Goal: Task Accomplishment & Management: Use online tool/utility

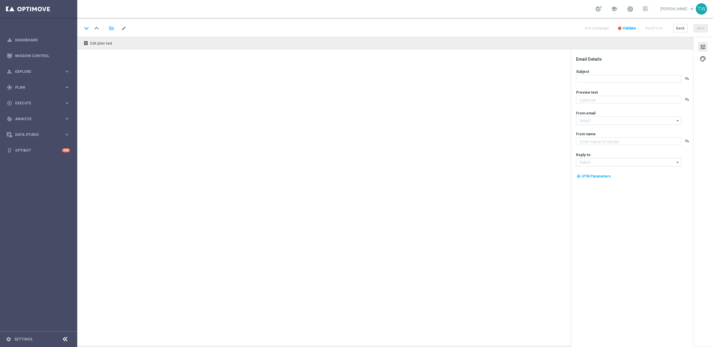
type textarea "Get 50% back in BONUS CASH!"
type textarea "KenoGO"
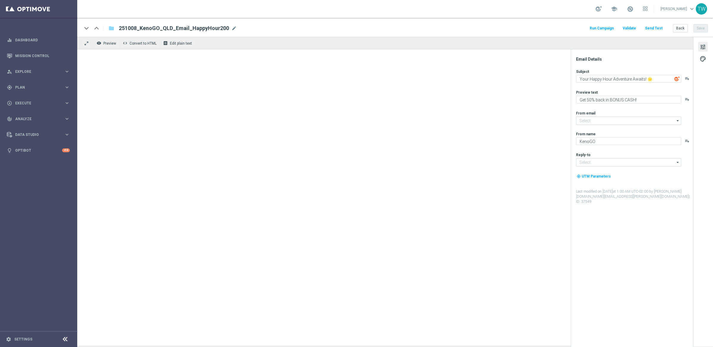
type input "mail@crm.kenogo.com.au"
type input "support@kenogo.com.au"
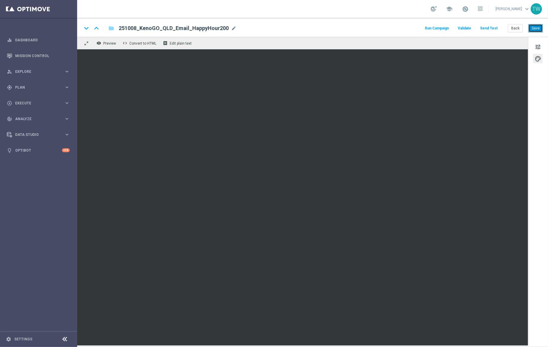
click at [537, 29] on button "Save" at bounding box center [536, 28] width 15 height 8
click at [531, 28] on button "Save" at bounding box center [536, 28] width 15 height 8
click at [536, 27] on button "Save" at bounding box center [536, 28] width 15 height 8
click at [516, 28] on button "Back" at bounding box center [515, 28] width 15 height 8
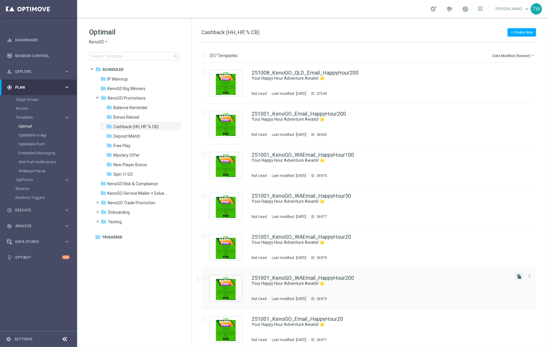
click at [521, 277] on icon "file_copy" at bounding box center [519, 276] width 5 height 5
click at [347, 71] on link "251001_KenoGO_WAEmail_HappyHour200(1)" at bounding box center [306, 72] width 109 height 5
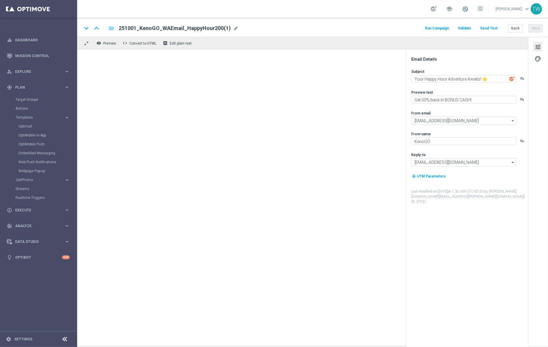
drag, startPoint x: 234, startPoint y: 28, endPoint x: 200, endPoint y: 29, distance: 33.6
click at [233, 28] on span "mode_edit" at bounding box center [235, 28] width 5 height 5
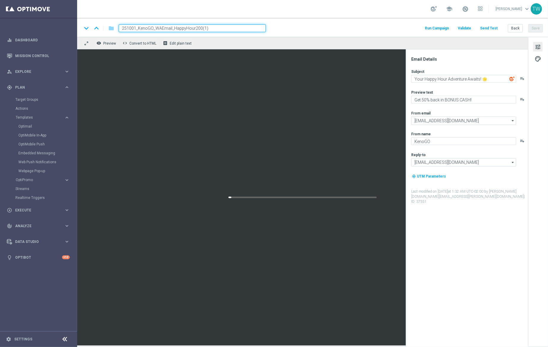
click at [162, 28] on input "251001_KenoGO_WAEmail_HappyHour200(1)" at bounding box center [192, 28] width 147 height 8
drag, startPoint x: 135, startPoint y: 29, endPoint x: 130, endPoint y: 29, distance: 4.2
click at [130, 29] on input "251001_KenoGO_WA_Email_HappyHour200" at bounding box center [192, 28] width 147 height 8
type input "251008_KenoGO_WA_Email_HappyHour200"
click at [295, 29] on div "keyboard_arrow_down keyboard_arrow_up folder 251008_KenoGO_WA_Email_HappyHour20…" at bounding box center [312, 28] width 461 height 8
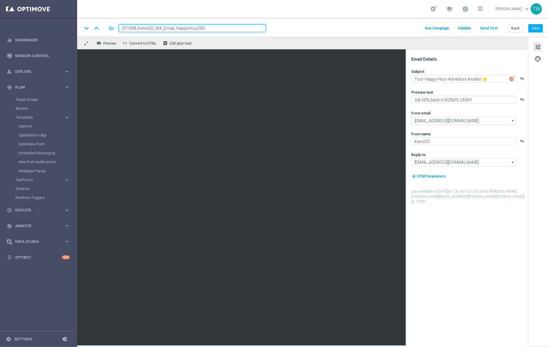
click at [231, 29] on input "251008_KenoGO_WA_Email_HappyHour200" at bounding box center [192, 28] width 147 height 8
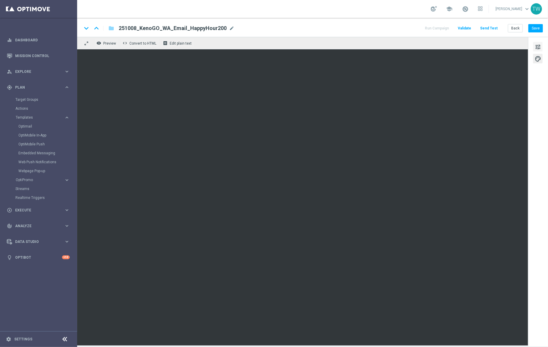
click at [540, 47] on span "tune" at bounding box center [538, 47] width 7 height 8
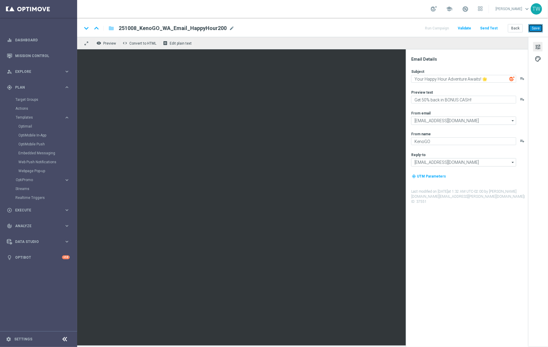
click at [537, 30] on button "Save" at bounding box center [536, 28] width 15 height 8
click at [533, 32] on button "Save" at bounding box center [536, 28] width 15 height 8
click at [513, 27] on button "Back" at bounding box center [515, 28] width 15 height 8
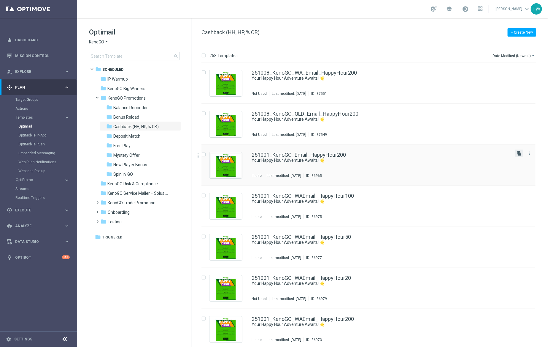
click at [518, 153] on icon "file_copy" at bounding box center [519, 153] width 5 height 5
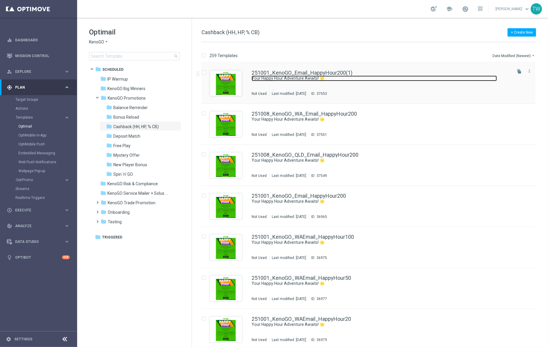
click at [320, 77] on link "Your Happy Hour Adventure Awaits! 🌟" at bounding box center [375, 78] width 246 height 6
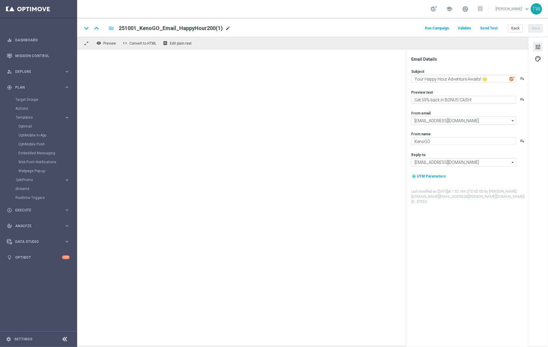
click at [225, 29] on span "mode_edit" at bounding box center [227, 28] width 5 height 5
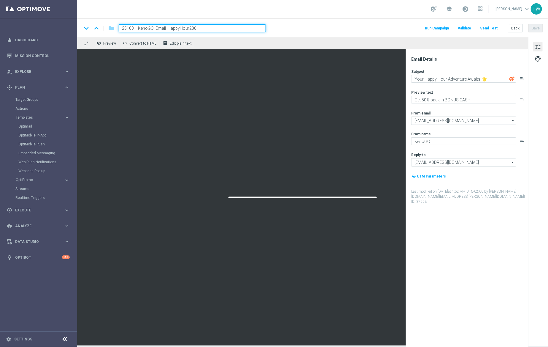
click at [154, 29] on input "251001_KenoGO_Email_HappyHour200" at bounding box center [192, 28] width 147 height 8
type input "251001_KenoGO_REST_Email_HappyHour200"
click at [243, 28] on input "251001_KenoGO_REST_Email_HappyHour200" at bounding box center [192, 28] width 147 height 8
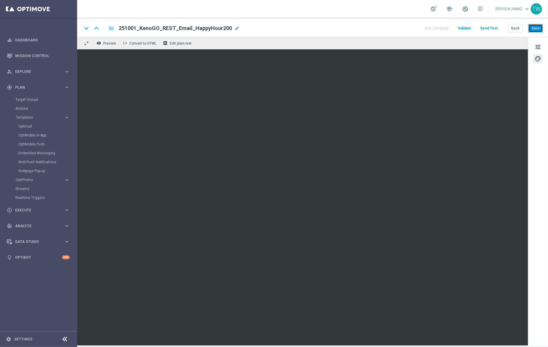
click at [538, 26] on button "Save" at bounding box center [536, 28] width 15 height 8
click at [535, 29] on button "Save" at bounding box center [536, 28] width 15 height 8
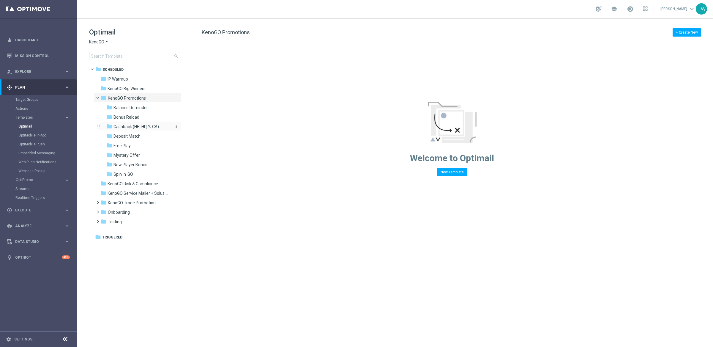
click at [148, 124] on span "Cashback (HH, HP, % CB)" at bounding box center [135, 126] width 45 height 5
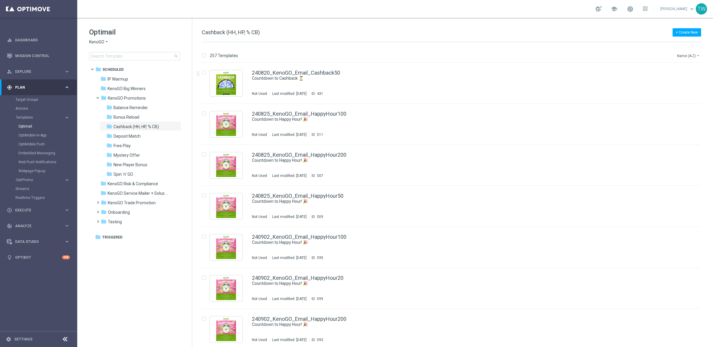
click at [679, 54] on button "Name (A-Z) arrow_drop_down" at bounding box center [688, 55] width 25 height 7
click at [686, 81] on span "Date Modified (Newest)" at bounding box center [678, 82] width 40 height 4
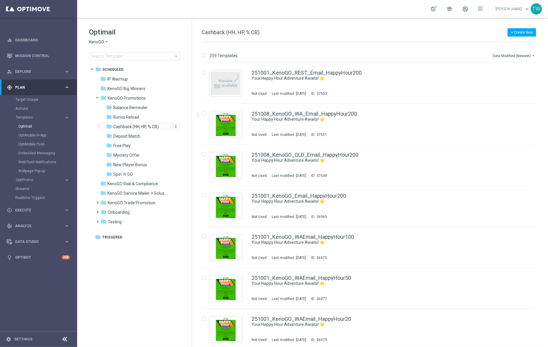
click at [176, 126] on icon "more_vert" at bounding box center [176, 126] width 5 height 5
click at [197, 128] on span "New Folder" at bounding box center [201, 127] width 18 height 5
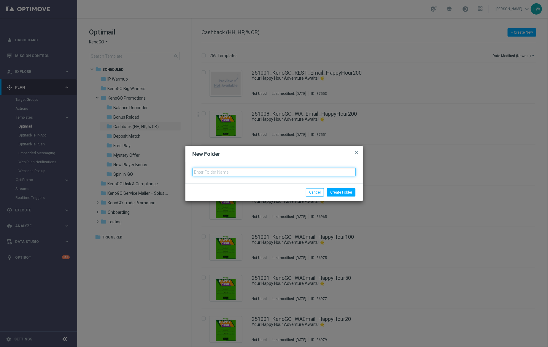
click at [226, 176] on input "text" at bounding box center [274, 172] width 163 height 8
type input "251008"
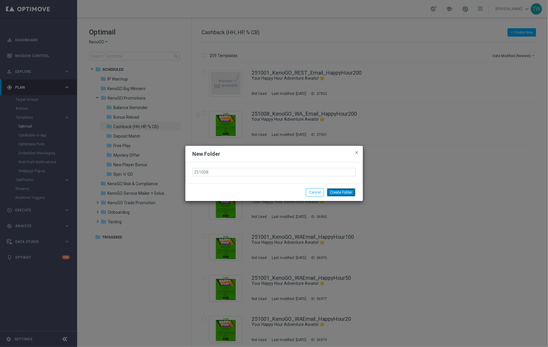
click at [350, 192] on button "Create Folder" at bounding box center [341, 192] width 29 height 8
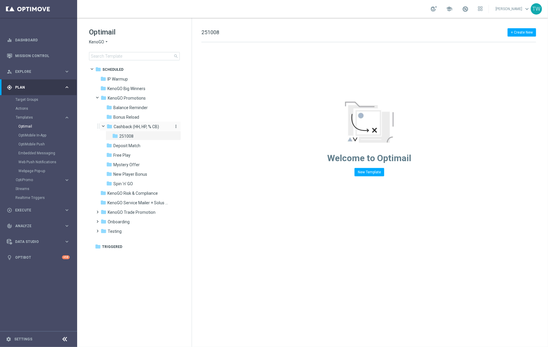
click at [149, 127] on span "Cashback (HH, HP, % CB)" at bounding box center [136, 126] width 45 height 5
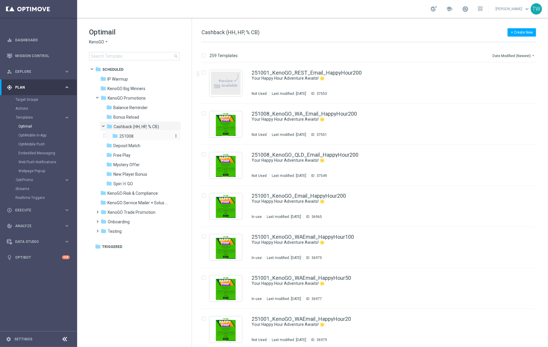
click at [177, 135] on icon "more_vert" at bounding box center [176, 135] width 5 height 5
click at [197, 135] on span "New Folder" at bounding box center [201, 137] width 18 height 5
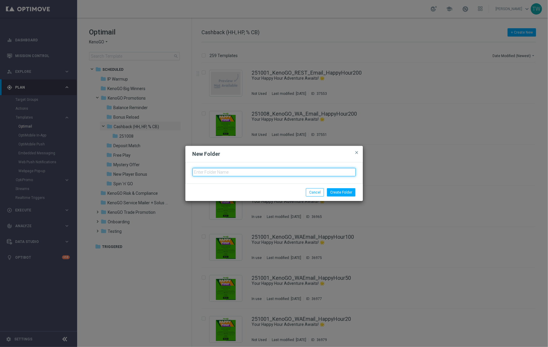
drag, startPoint x: 217, startPoint y: 171, endPoint x: 223, endPoint y: 169, distance: 5.6
click at [218, 171] on input "text" at bounding box center [274, 172] width 163 height 8
type input "QLD"
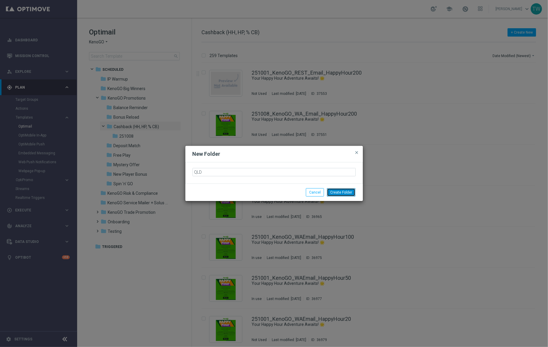
click at [346, 191] on button "Create Folder" at bounding box center [341, 192] width 29 height 8
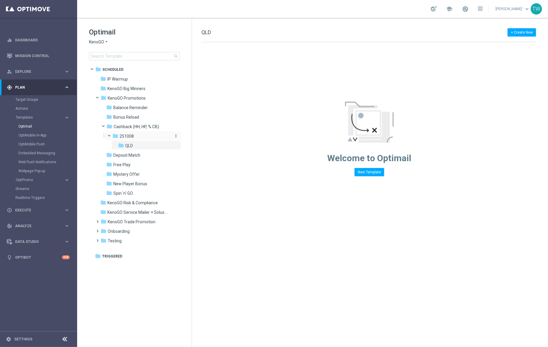
click at [177, 136] on icon "more_vert" at bounding box center [176, 135] width 5 height 5
drag, startPoint x: 190, startPoint y: 143, endPoint x: 191, endPoint y: 137, distance: 5.9
click at [191, 137] on div "create_new_folder New Folder mode_edit Rename forward Move delete_forever Delete" at bounding box center [201, 147] width 39 height 33
click at [175, 135] on icon "more_vert" at bounding box center [176, 135] width 5 height 5
click at [187, 137] on icon "create_new_folder" at bounding box center [187, 137] width 9 height 5
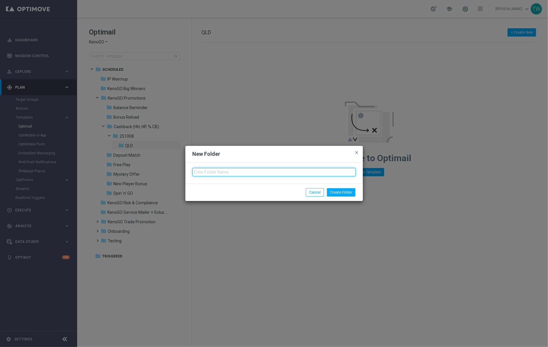
click at [217, 169] on input "text" at bounding box center [274, 172] width 163 height 8
type input "WA"
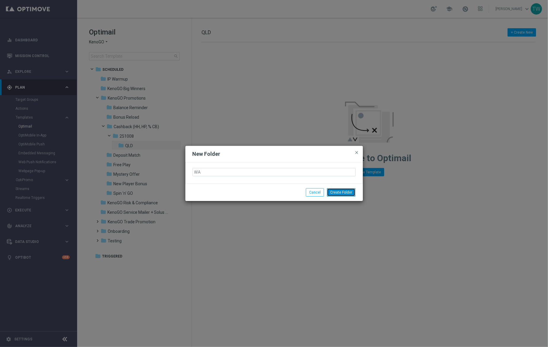
click at [345, 192] on button "Create Folder" at bounding box center [341, 192] width 29 height 8
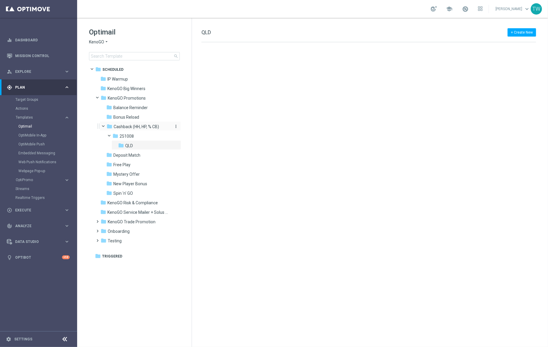
click at [134, 127] on span "Cashback (HH, HP, % CB)" at bounding box center [136, 126] width 45 height 5
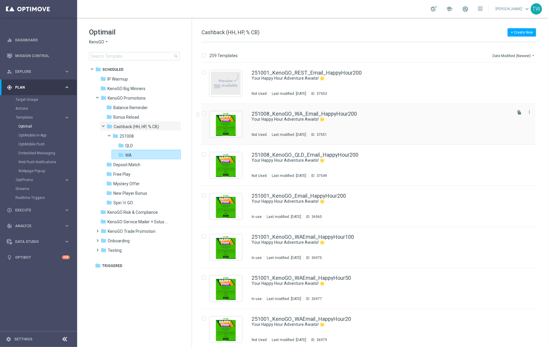
click at [204, 113] on input "Press SPACE to select this row." at bounding box center [204, 114] width 4 height 4
checkbox input "true"
click at [471, 56] on p "Move" at bounding box center [473, 55] width 9 height 5
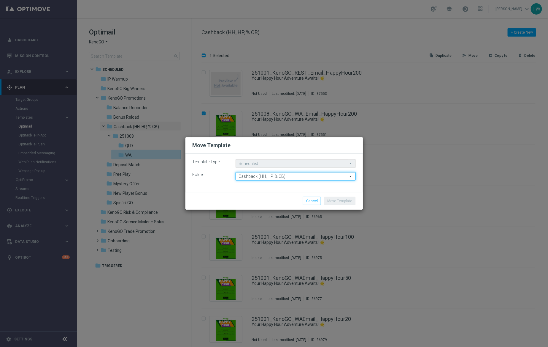
click at [283, 173] on input "Cashback (HH, HP, % CB)" at bounding box center [296, 176] width 120 height 8
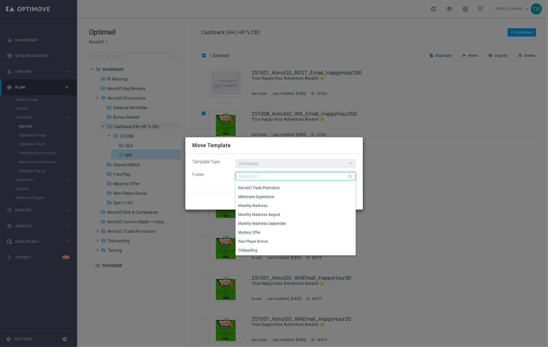
scroll to position [184, 0]
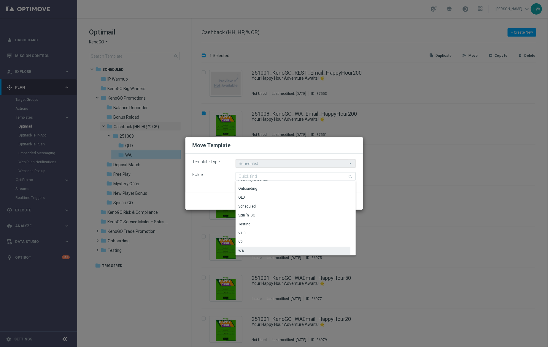
click at [273, 246] on div "WA" at bounding box center [293, 250] width 115 height 8
type input "WA"
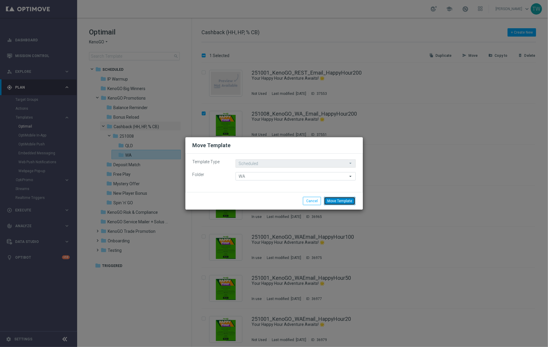
click at [343, 202] on button "Move Template" at bounding box center [339, 201] width 31 height 8
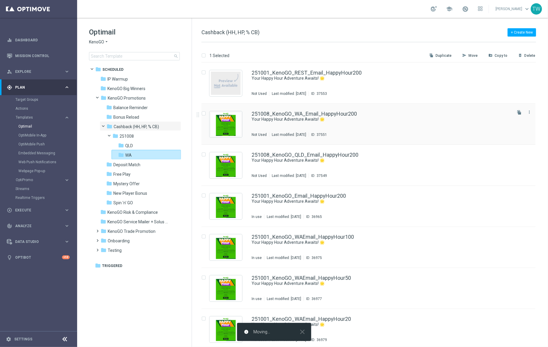
checkbox input "false"
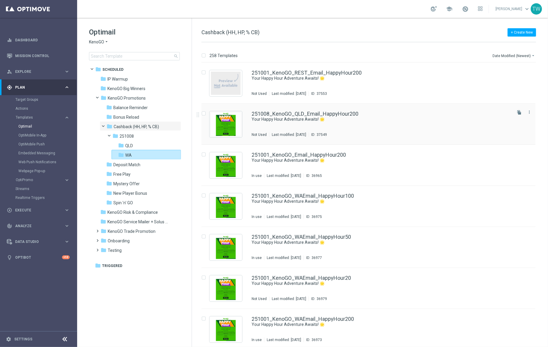
click at [205, 113] on input "Press SPACE to select this row." at bounding box center [204, 114] width 4 height 4
checkbox input "true"
click at [469, 55] on button "send Move" at bounding box center [472, 55] width 21 height 7
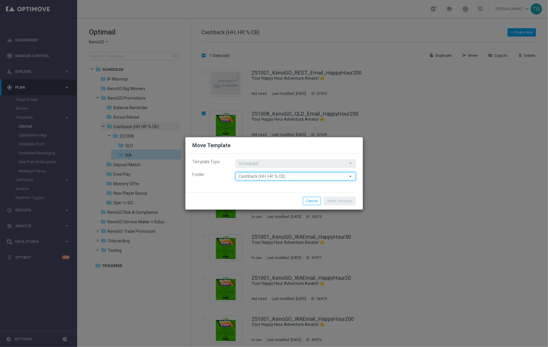
click at [275, 176] on input "Cashback (HH, HP, % CB)" at bounding box center [296, 176] width 120 height 8
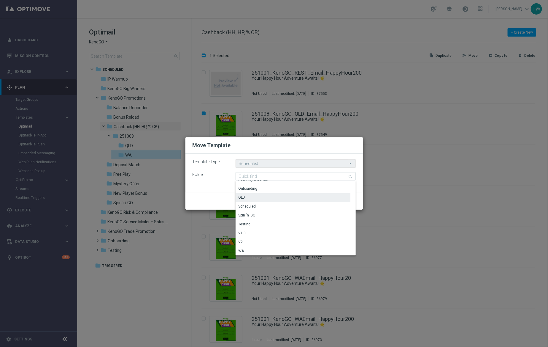
click at [269, 200] on div "QLD" at bounding box center [293, 197] width 115 height 8
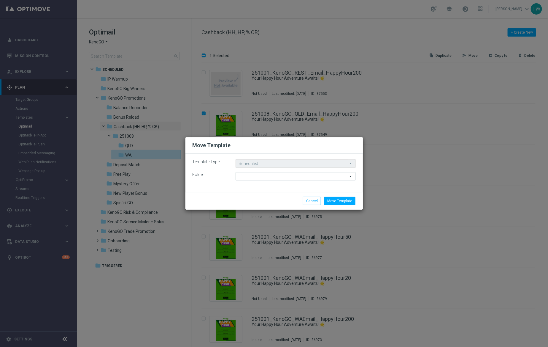
type input "QLD"
click at [343, 203] on button "Move Template" at bounding box center [339, 201] width 31 height 8
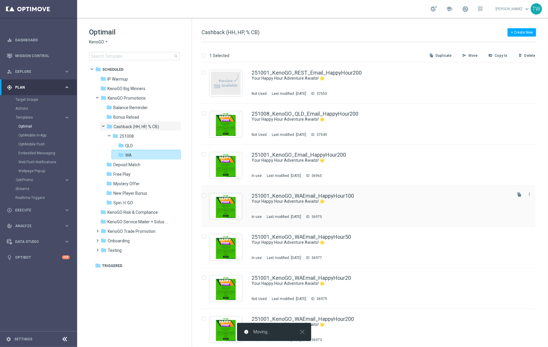
checkbox input "false"
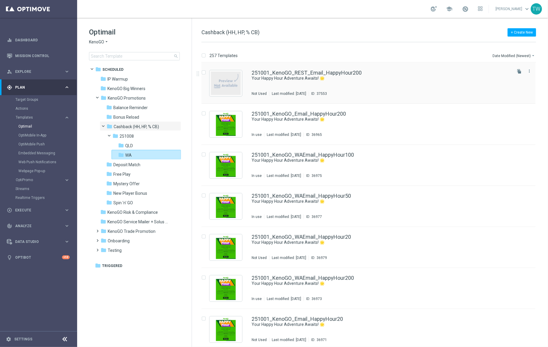
click at [203, 73] on input "Press SPACE to select this row." at bounding box center [204, 73] width 4 height 4
checkbox input "true"
click at [475, 53] on p "Move" at bounding box center [473, 55] width 9 height 5
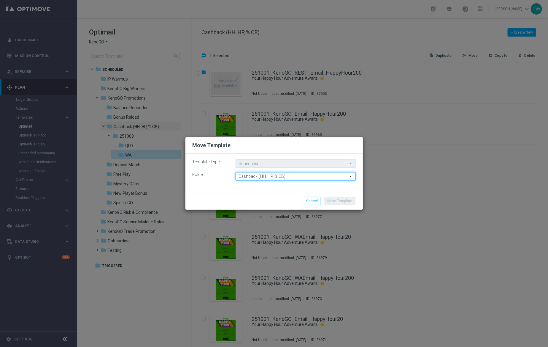
click at [271, 175] on input "Cashback (HH, HP, % CB)" at bounding box center [296, 176] width 120 height 8
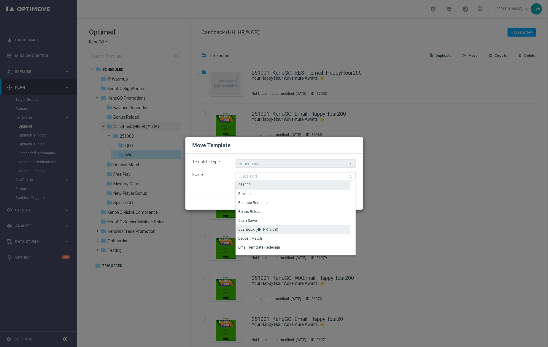
click at [274, 186] on div "251008" at bounding box center [293, 185] width 115 height 8
type input "251008"
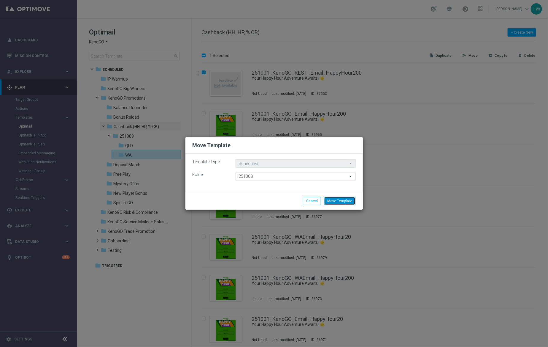
click at [331, 201] on button "Move Template" at bounding box center [339, 201] width 31 height 8
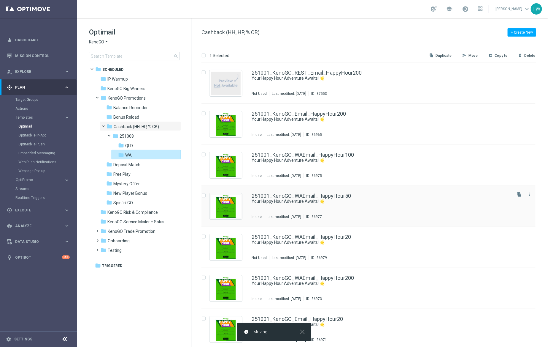
checkbox input "false"
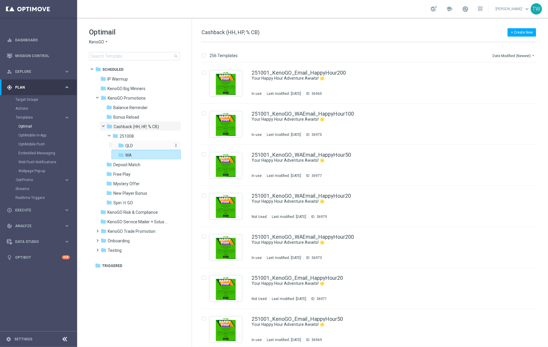
click at [142, 145] on div "folder QLD" at bounding box center [144, 145] width 53 height 7
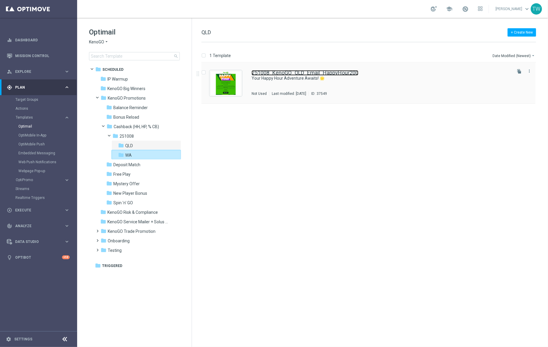
click at [296, 74] on link "251008_KenoGO_QLD_Email_HappyHour200" at bounding box center [305, 72] width 107 height 5
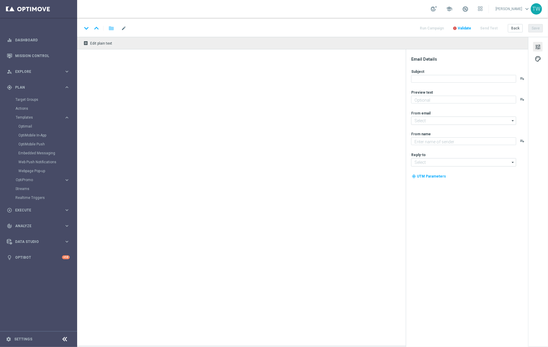
type textarea "Get 50% back in BONUS CASH!"
type input "mail@crm.kenogo.com.au"
type textarea "KenoGO"
type input "support@kenogo.com.au"
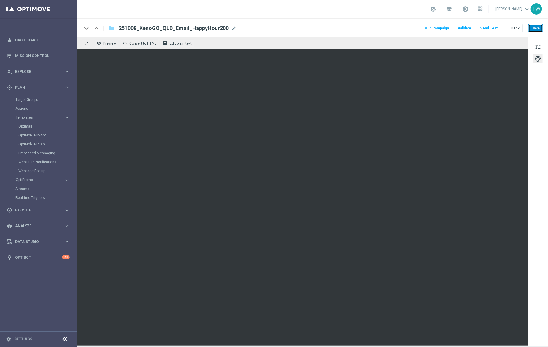
click at [537, 27] on button "Save" at bounding box center [536, 28] width 15 height 8
click at [513, 29] on button "Back" at bounding box center [515, 28] width 15 height 8
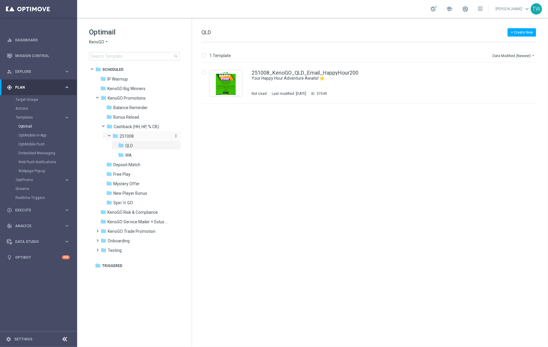
click at [131, 133] on span "251008" at bounding box center [127, 135] width 14 height 5
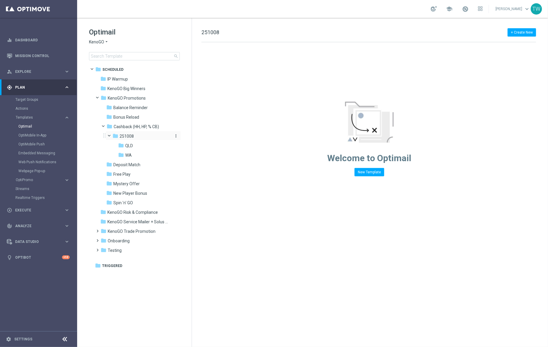
click at [142, 135] on div "folder 251008" at bounding box center [142, 136] width 58 height 7
click at [143, 128] on span "Cashback (HH, HP, % CB)" at bounding box center [136, 126] width 45 height 5
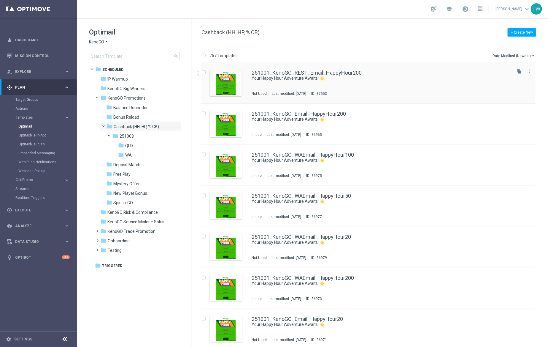
click at [204, 72] on input "Press SPACE to select this row." at bounding box center [204, 73] width 4 height 4
checkbox input "true"
click at [473, 57] on p "Move" at bounding box center [473, 55] width 9 height 5
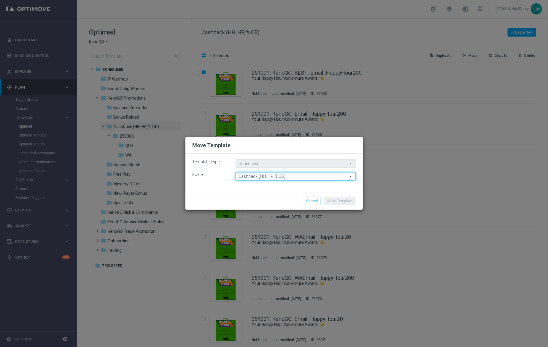
click at [296, 175] on input "Cashback (HH, HP, % CB)" at bounding box center [296, 176] width 120 height 8
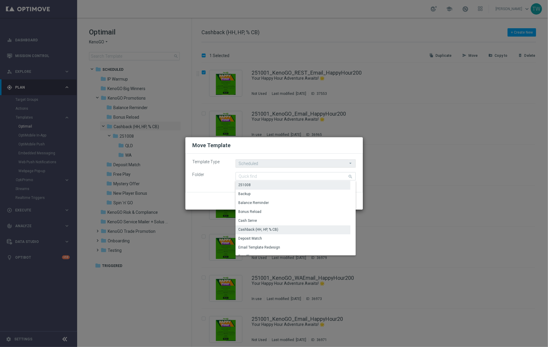
click at [273, 186] on div "251008" at bounding box center [293, 185] width 115 height 8
type input "251008"
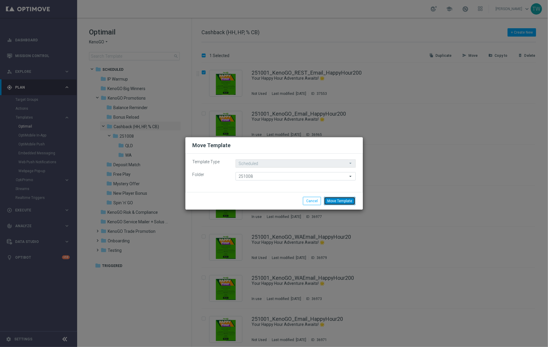
click at [341, 201] on button "Move Template" at bounding box center [339, 201] width 31 height 8
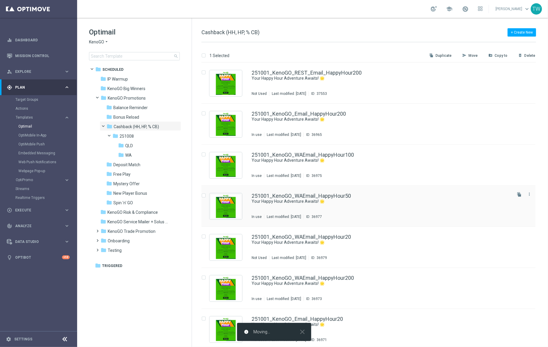
checkbox input "false"
click at [139, 136] on div "folder 251008" at bounding box center [142, 136] width 58 height 7
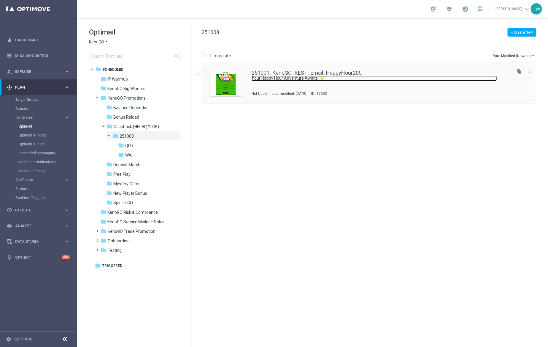
click at [391, 77] on link "Your Happy Hour Adventure Awaits! 🌟" at bounding box center [375, 78] width 246 height 6
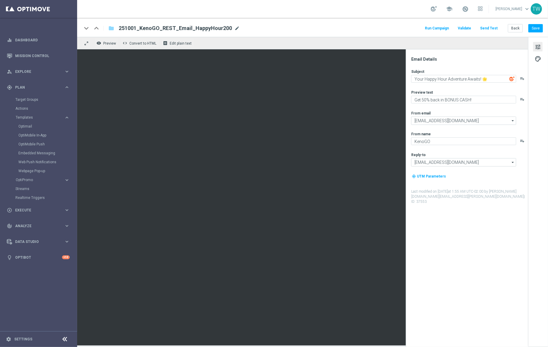
click at [235, 27] on span "mode_edit" at bounding box center [237, 28] width 5 height 5
drag, startPoint x: 136, startPoint y: 28, endPoint x: 148, endPoint y: 36, distance: 14.6
click at [136, 28] on input "251001_KenoGO_REST_Email_HappyHour200" at bounding box center [192, 28] width 147 height 8
type input "251008_KenoGO_REST_Email_HappyHour200"
click at [224, 31] on input "251008_KenoGO_REST_Email_HappyHour200" at bounding box center [192, 28] width 147 height 8
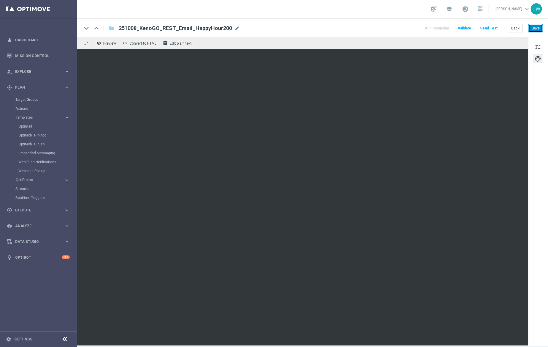
click at [535, 31] on button "Save" at bounding box center [536, 28] width 15 height 8
click at [535, 29] on button "Save" at bounding box center [536, 28] width 15 height 8
click at [534, 29] on button "Save" at bounding box center [536, 28] width 15 height 8
click at [37, 143] on link "OptiMobile Push" at bounding box center [39, 144] width 43 height 5
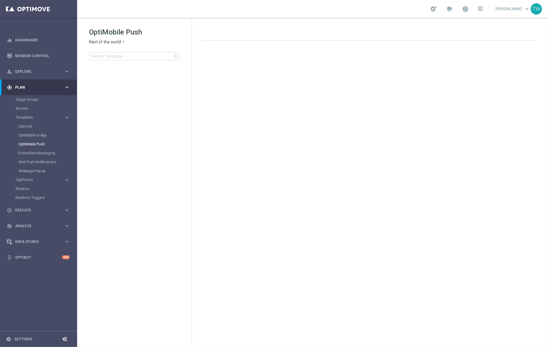
click at [105, 41] on span "Rest of the world" at bounding box center [105, 42] width 32 height 6
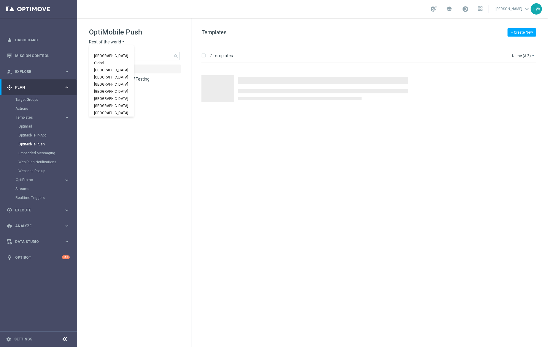
scroll to position [185, 0]
click at [0, 0] on span "KenoGO Australia" at bounding box center [0, 0] width 0 height 0
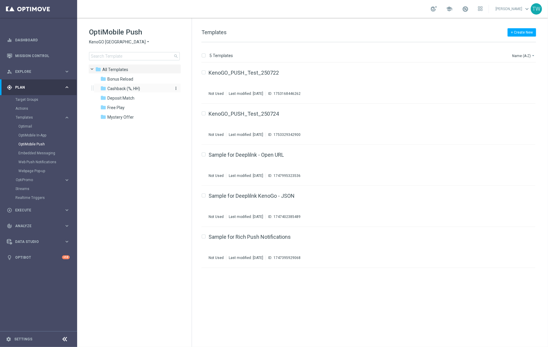
click at [140, 91] on span "Cashback (%, HH)" at bounding box center [123, 88] width 33 height 5
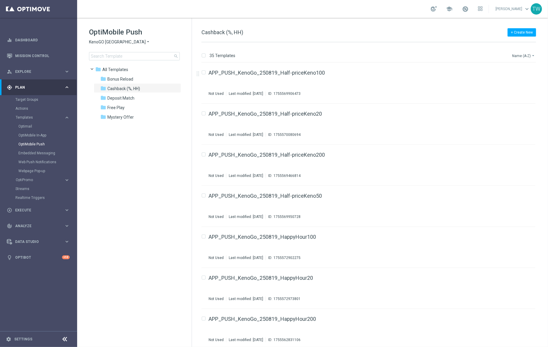
click at [529, 56] on button "Name (A-Z) arrow_drop_down" at bounding box center [524, 55] width 25 height 7
click at [524, 83] on span "Date Modified (Newest)" at bounding box center [514, 82] width 40 height 4
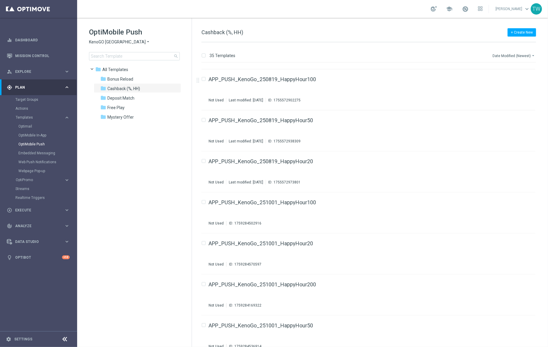
scroll to position [1150, 0]
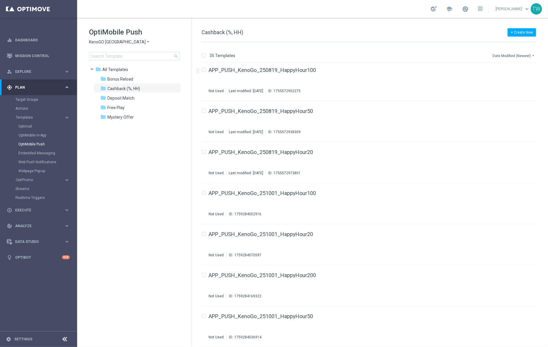
click at [525, 56] on button "Date Modified (Newest) arrow_drop_down" at bounding box center [514, 55] width 44 height 7
click at [519, 73] on div "Name (Z-A)" at bounding box center [514, 74] width 40 height 4
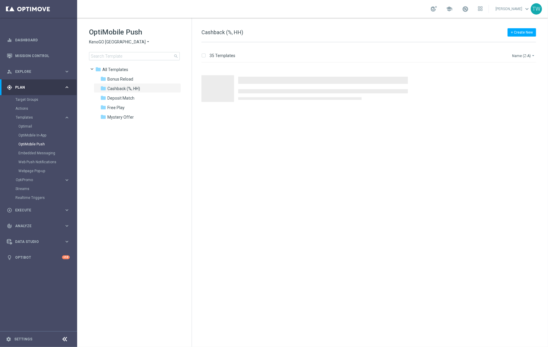
scroll to position [0, 0]
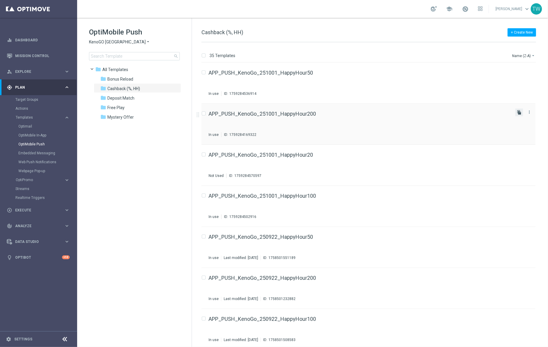
click at [519, 112] on icon "file_copy" at bounding box center [519, 112] width 5 height 5
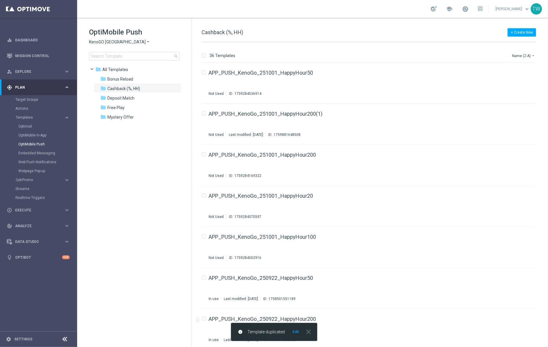
click at [294, 336] on div "info Template duplicated Edit close" at bounding box center [274, 331] width 86 height 18
click at [295, 332] on button "Edit" at bounding box center [295, 331] width 7 height 5
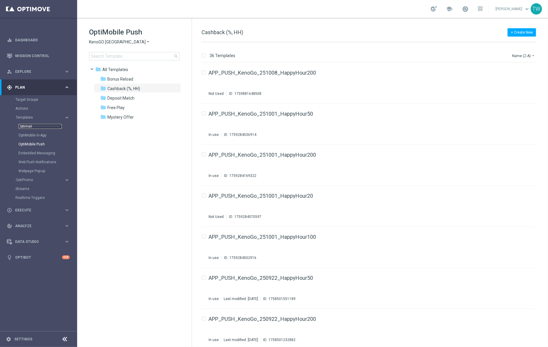
click at [29, 127] on link "Optimail" at bounding box center [39, 126] width 43 height 5
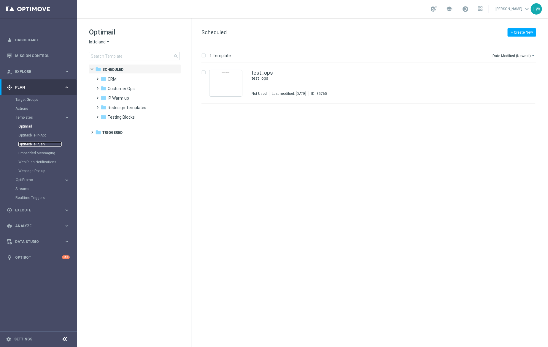
click at [31, 144] on link "OptiMobile Push" at bounding box center [39, 144] width 43 height 5
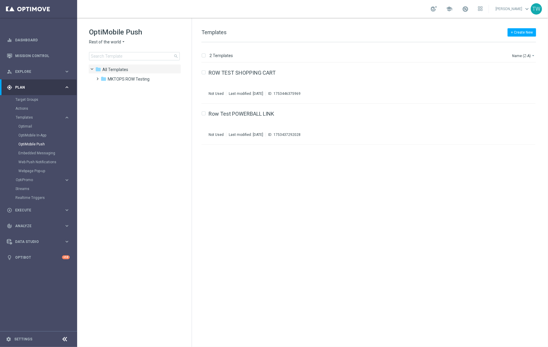
click at [113, 40] on span "Rest of the world" at bounding box center [105, 42] width 32 height 6
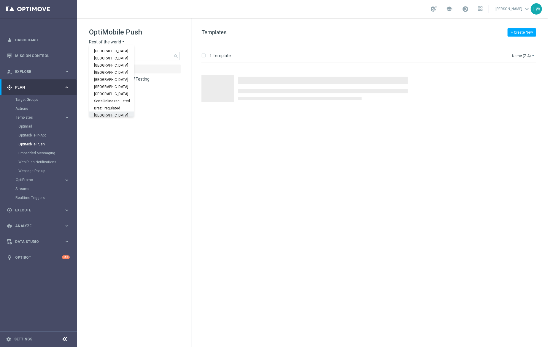
scroll to position [185, 0]
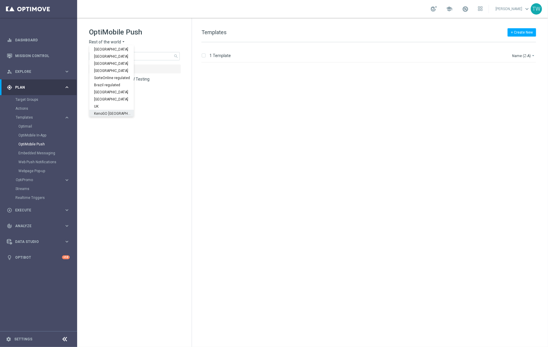
click at [0, 0] on span "KenoGO Australia" at bounding box center [0, 0] width 0 height 0
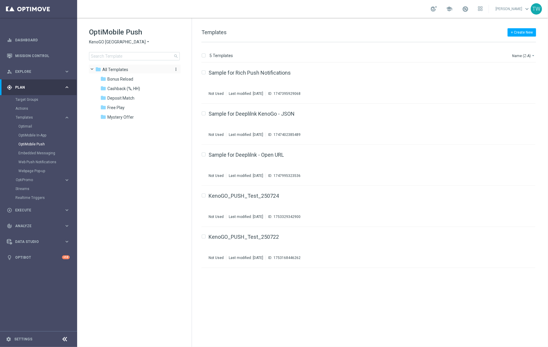
click at [175, 68] on icon "more_vert" at bounding box center [176, 69] width 5 height 5
click at [186, 70] on icon "create_new_folder" at bounding box center [187, 70] width 9 height 5
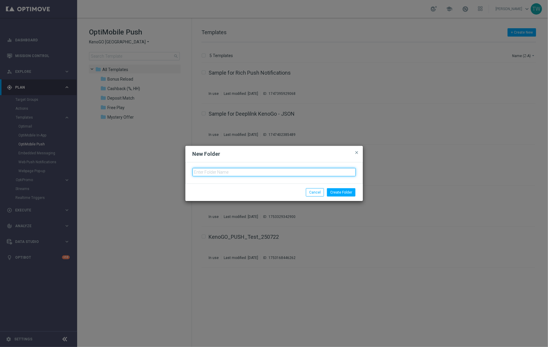
click at [214, 170] on input "text" at bounding box center [274, 172] width 163 height 8
type input "Spin 'n' GO"
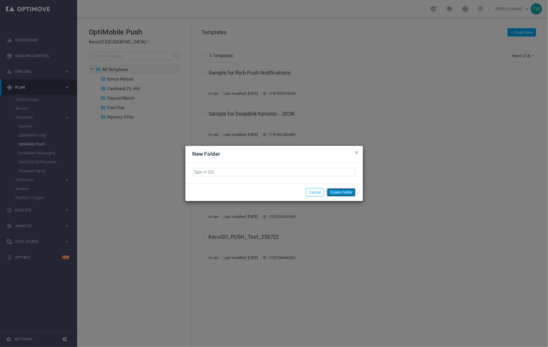
click at [340, 191] on button "Create Folder" at bounding box center [341, 192] width 29 height 8
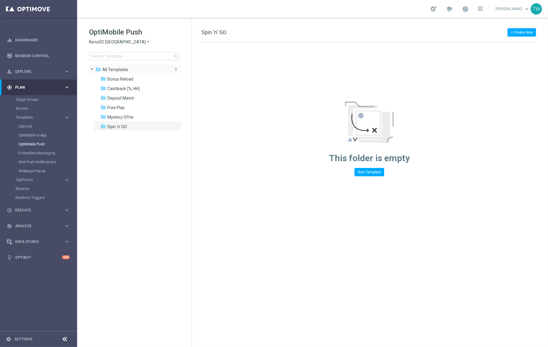
click at [132, 69] on div "folder All Templates" at bounding box center [131, 69] width 73 height 7
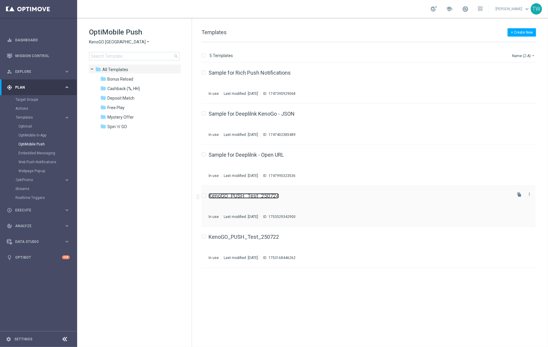
click at [268, 196] on link "KenoGO_PUSH_Test_250724" at bounding box center [244, 195] width 70 height 5
click at [28, 101] on link "Target Groups" at bounding box center [38, 99] width 46 height 5
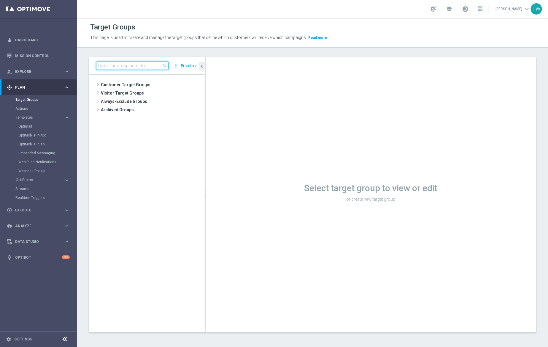
click at [133, 69] on input at bounding box center [132, 65] width 72 height 8
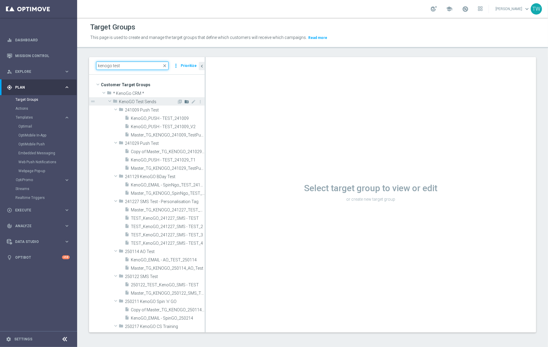
type input "kenogo test"
click at [187, 102] on icon "create_new_folder" at bounding box center [186, 101] width 5 height 5
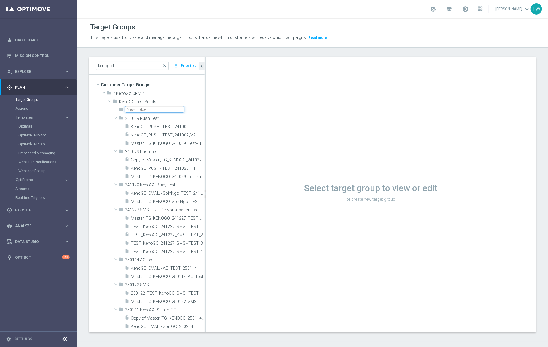
click at [144, 109] on input "text" at bounding box center [154, 109] width 59 height 7
type input "251008 Wheel Test"
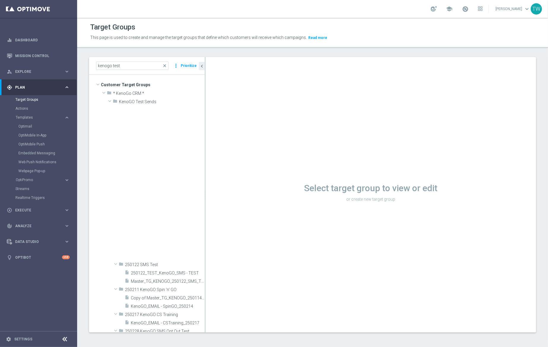
scroll to position [303, 0]
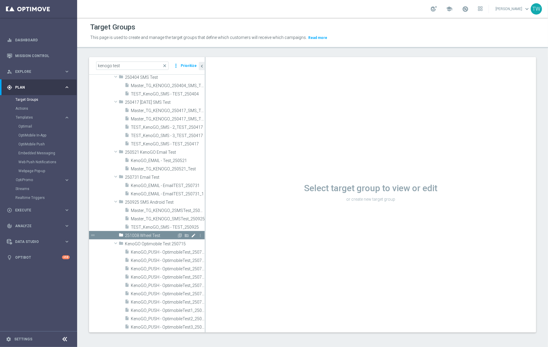
click at [193, 235] on icon "mode_edit" at bounding box center [193, 235] width 5 height 5
click at [155, 233] on input "251008 Wheel Test" at bounding box center [154, 234] width 59 height 7
click at [154, 234] on input "251008 Wheel Test" at bounding box center [154, 234] width 59 height 7
click at [176, 235] on input "251008 Wheel Test" at bounding box center [154, 234] width 59 height 7
type input "251008 Wheel Test_Push"
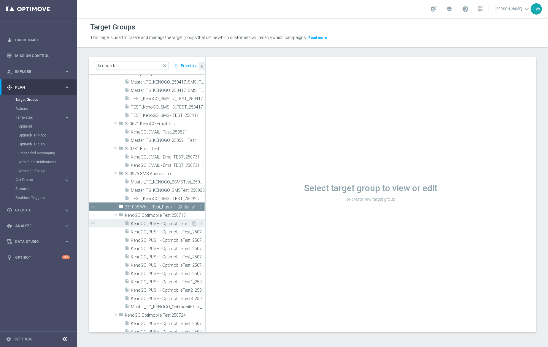
scroll to position [340, 0]
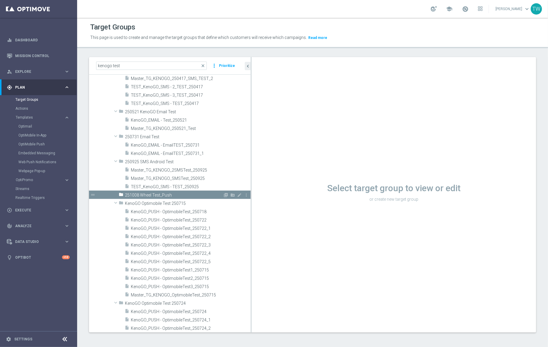
drag, startPoint x: 205, startPoint y: 226, endPoint x: 265, endPoint y: 226, distance: 59.4
click at [265, 226] on as-split "kenogo test close more_vert Prioritize Customer Target Groups library_add creat…" at bounding box center [313, 194] width 448 height 275
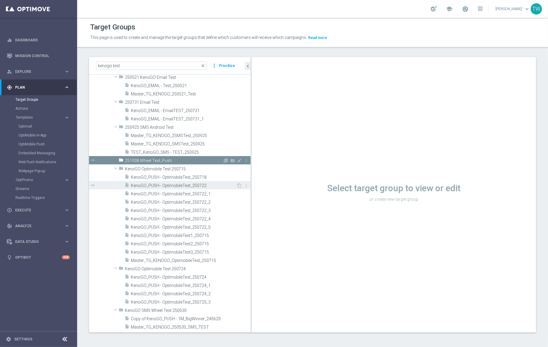
scroll to position [365, 0]
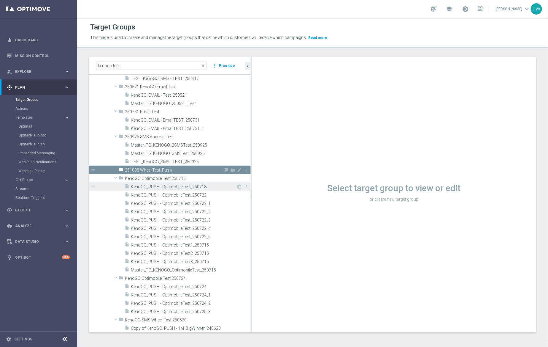
click at [214, 184] on span "KenoGO_PUSH - OptimobileTest_250718" at bounding box center [184, 186] width 106 height 5
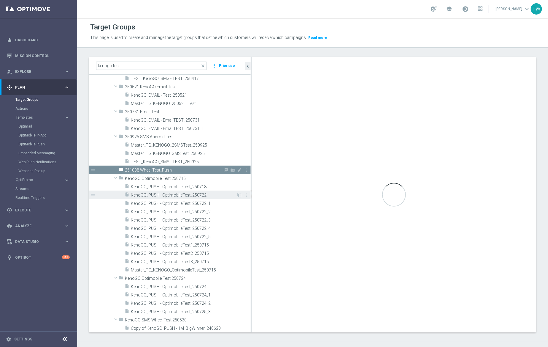
click at [215, 195] on span "KenoGO_PUSH - OptimobileTest_250722" at bounding box center [184, 194] width 106 height 5
click at [216, 234] on span "KenoGO_PUSH - OptimobileTest_250722_5" at bounding box center [184, 236] width 106 height 5
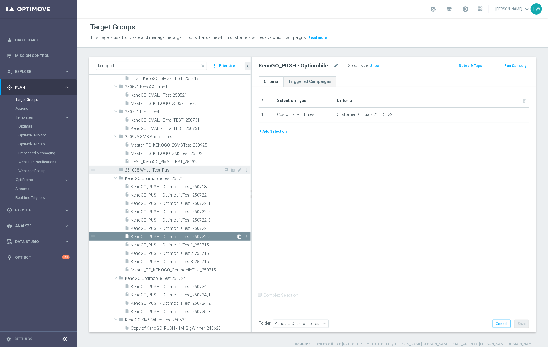
click at [238, 236] on icon "content_copy" at bounding box center [239, 236] width 5 height 5
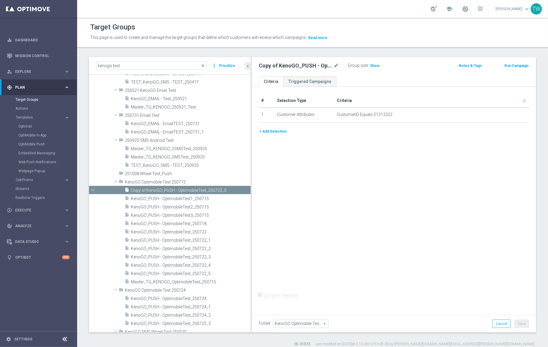
scroll to position [319, 0]
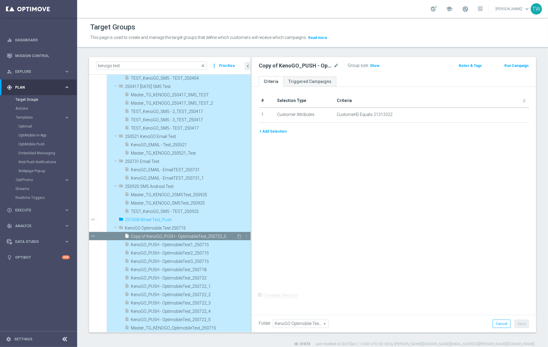
type input "251008 Wheel Test_Push"
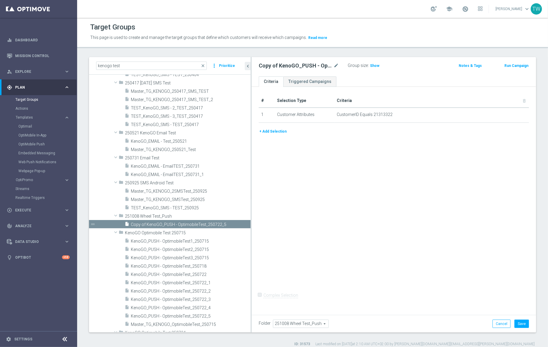
scroll to position [388, 0]
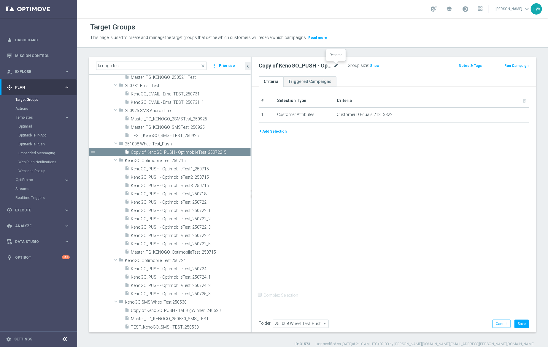
click at [335, 68] on icon "mode_edit" at bounding box center [336, 65] width 5 height 7
type input "KenoGO_PUSH - TEST_Wheel_Push_251008"
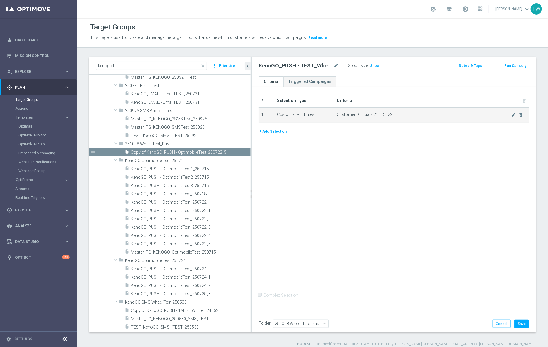
click at [384, 114] on span "CustomerID Equals 21313322" at bounding box center [424, 114] width 175 height 5
copy table "# Selection Type Criteria delete_forever 1 Customer Attributes CustomerID Equals"
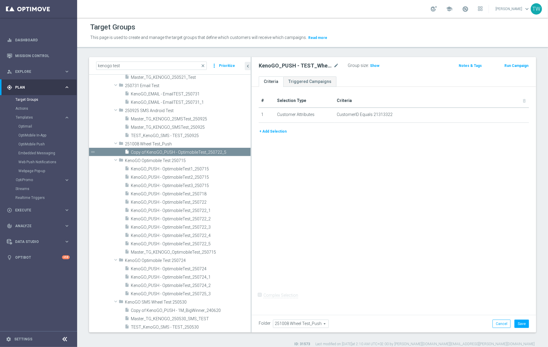
click at [383, 153] on div "# Selection Type Criteria delete_forever 1 Customer Attributes CustomerID Equal…" at bounding box center [394, 199] width 285 height 225
click at [273, 132] on button "+ Add Selection" at bounding box center [273, 131] width 29 height 7
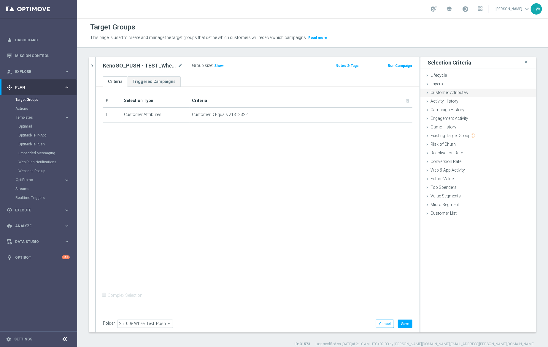
click at [462, 93] on span "Customer Attributes" at bounding box center [449, 92] width 37 height 5
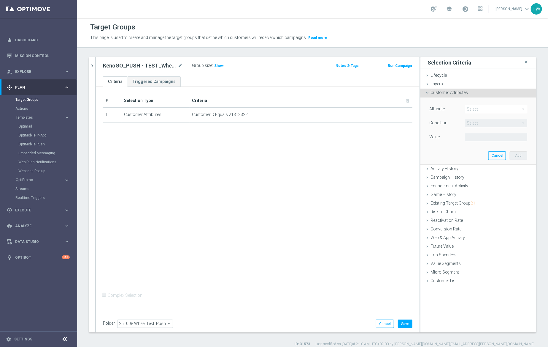
click at [494, 109] on span at bounding box center [497, 109] width 62 height 8
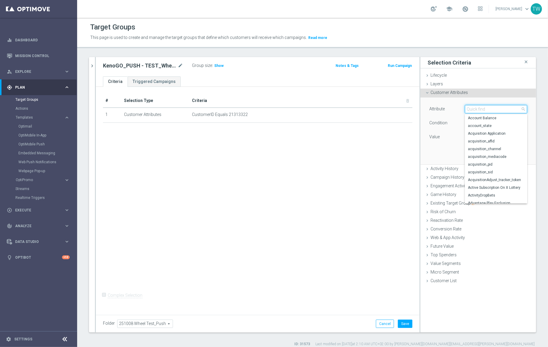
click at [494, 109] on input "search" at bounding box center [496, 109] width 62 height 8
type input "c"
type input "ID"
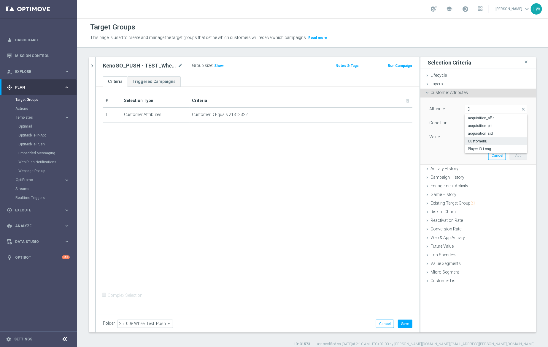
click at [496, 140] on span "CustomerID" at bounding box center [496, 141] width 56 height 5
type input "CustomerID"
type input "Equals"
click at [486, 140] on input "text" at bounding box center [496, 137] width 62 height 8
paste input "21000026"
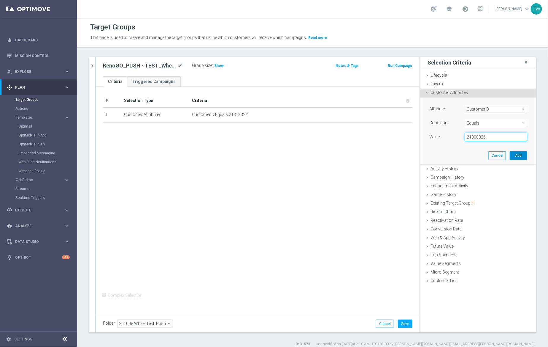
type input "21000026"
click at [513, 156] on button "Add" at bounding box center [519, 155] width 18 height 8
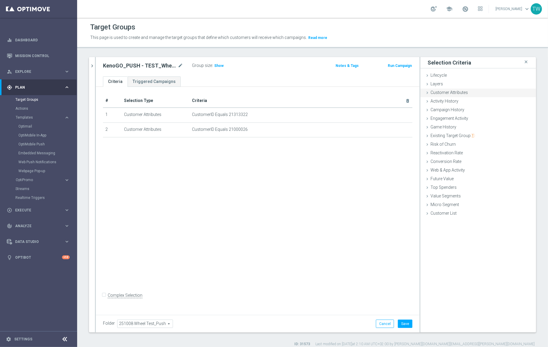
click at [490, 92] on div "Customer Attributes done selection saved" at bounding box center [479, 92] width 116 height 9
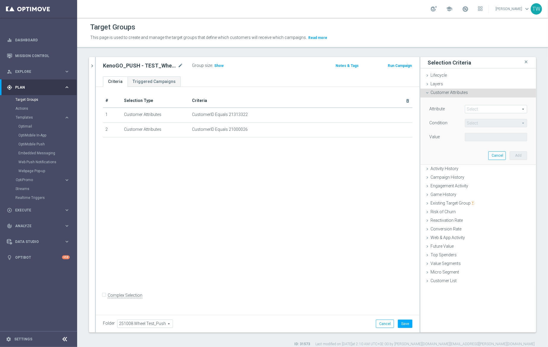
click at [488, 107] on span at bounding box center [497, 109] width 62 height 8
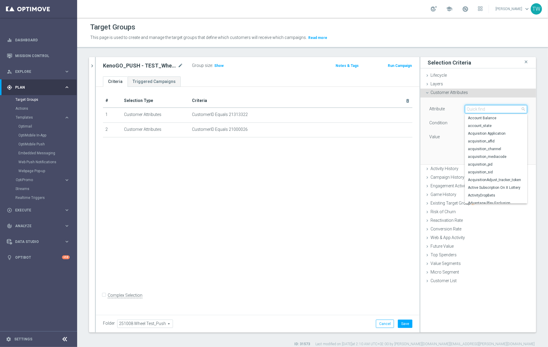
click at [486, 109] on input "search" at bounding box center [496, 109] width 62 height 8
type input "id"
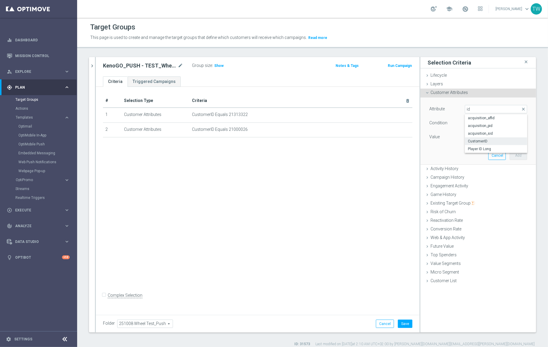
click at [492, 142] on span "CustomerID" at bounding box center [496, 141] width 56 height 5
type input "CustomerID"
type input "Equals"
click at [479, 138] on input "text" at bounding box center [496, 137] width 62 height 8
paste input "21330043"
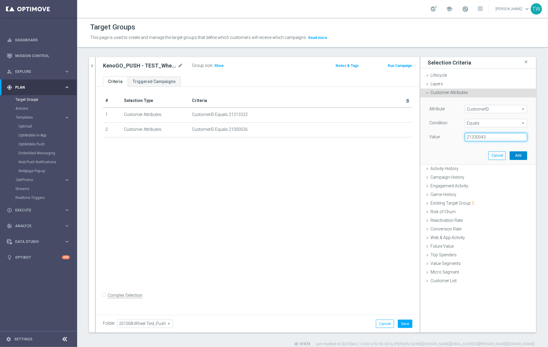
type input "21330043"
click at [519, 158] on button "Add" at bounding box center [519, 155] width 18 height 8
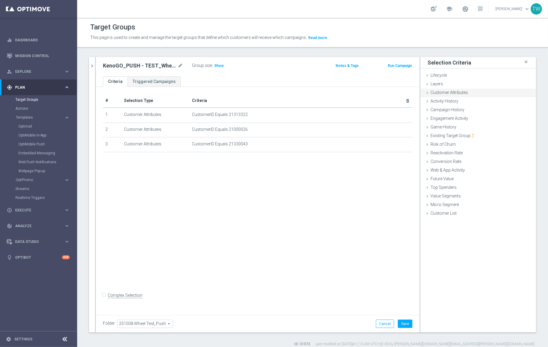
click at [486, 93] on div "Customer Attributes done selection saved" at bounding box center [479, 92] width 116 height 9
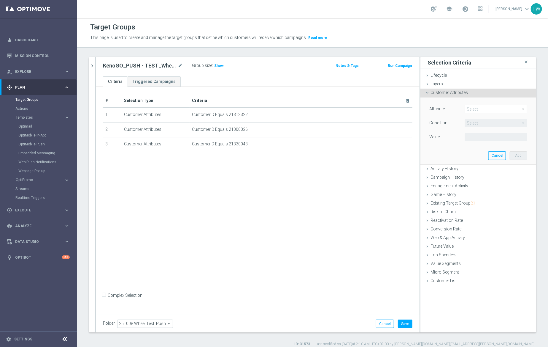
click at [503, 110] on span at bounding box center [497, 109] width 62 height 8
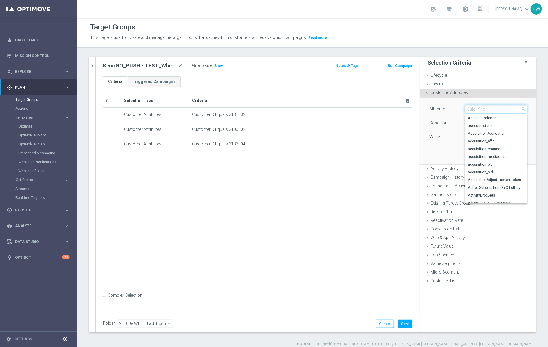
click at [491, 111] on input "search" at bounding box center [496, 109] width 62 height 8
type input "id"
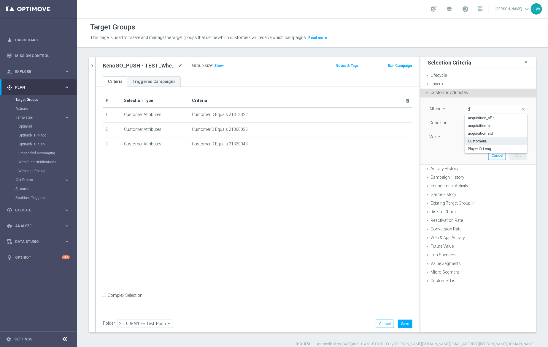
click at [485, 141] on span "CustomerID" at bounding box center [496, 141] width 56 height 5
type input "CustomerID"
type input "Equals"
click at [474, 144] on div "Attribute CustomerID CustomerID arrow_drop_down search Condition Equals Equals …" at bounding box center [478, 130] width 107 height 67
drag, startPoint x: 476, startPoint y: 139, endPoint x: 23, endPoint y: 233, distance: 462.2
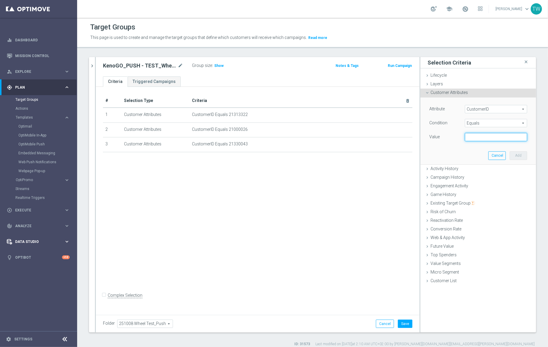
click at [475, 140] on input "text" at bounding box center [496, 137] width 62 height 8
click at [479, 137] on input "text" at bounding box center [496, 137] width 62 height 8
paste input "21363187"
type input "21363187"
click at [516, 154] on button "Add" at bounding box center [519, 155] width 18 height 8
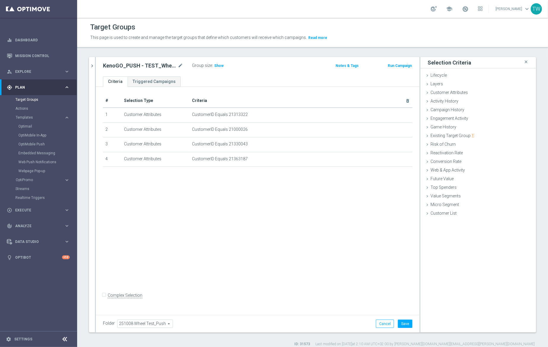
drag, startPoint x: 105, startPoint y: 301, endPoint x: 122, endPoint y: 301, distance: 16.6
click at [105, 300] on input "Complex Selection" at bounding box center [105, 296] width 4 height 8
checkbox input "true"
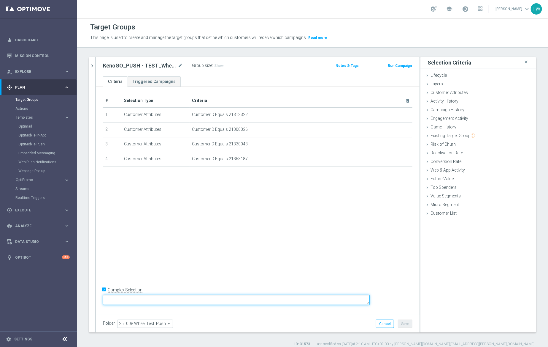
click at [155, 297] on textarea at bounding box center [236, 300] width 267 height 10
type textarea "9"
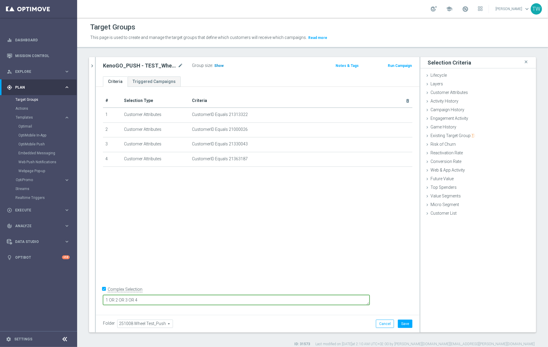
type textarea "1 OR 2 OR 3 OR 4"
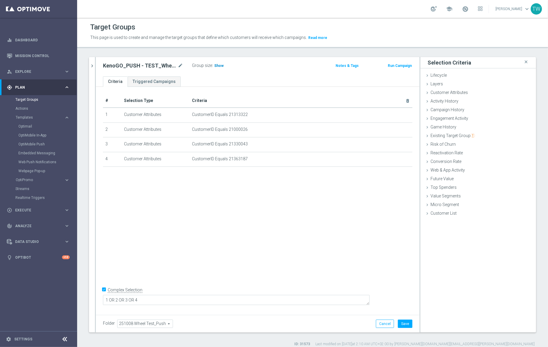
click at [214, 64] on span "Show" at bounding box center [219, 66] width 10 height 4
click at [404, 321] on button "Save" at bounding box center [405, 323] width 15 height 8
click at [471, 92] on div "Customer Attributes done selection saved" at bounding box center [479, 92] width 116 height 9
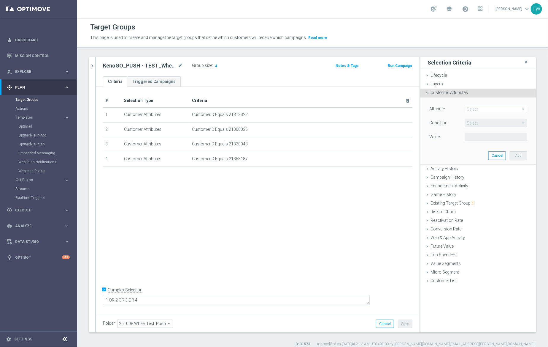
click at [486, 107] on span at bounding box center [497, 109] width 62 height 8
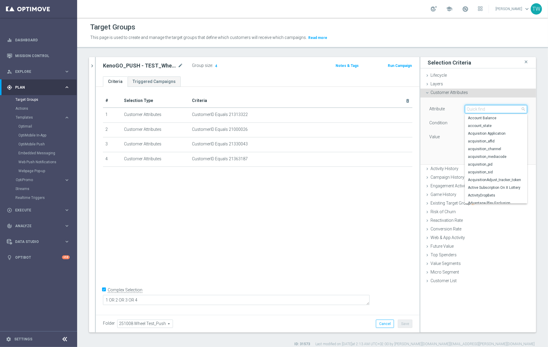
click at [486, 107] on input "search" at bounding box center [496, 109] width 62 height 8
type input "id"
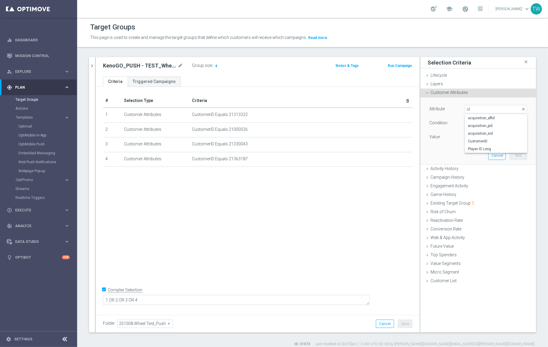
click at [494, 142] on span "CustomerID" at bounding box center [496, 141] width 56 height 5
type input "CustomerID"
type input "Equals"
click at [488, 136] on input "text" at bounding box center [496, 137] width 62 height 8
click at [488, 138] on input "text" at bounding box center [496, 137] width 62 height 8
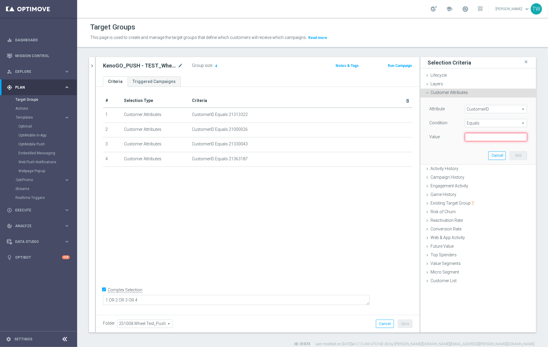
paste input "21038108"
type input "21038108"
click at [520, 155] on button "Add" at bounding box center [519, 155] width 18 height 8
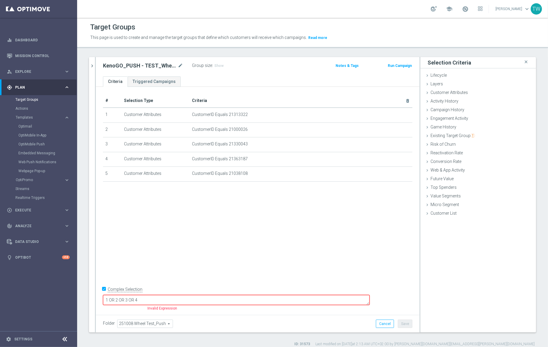
click at [227, 302] on textarea "1 OR 2 OR 3 OR 4" at bounding box center [236, 300] width 267 height 10
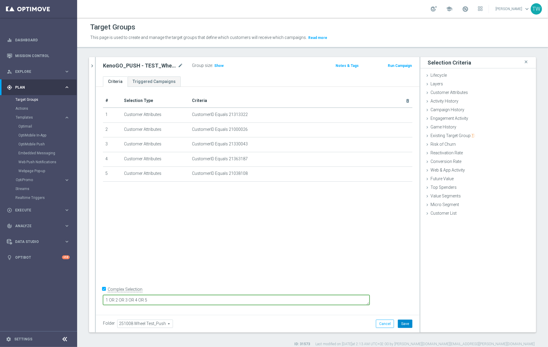
type textarea "1 OR 2 OR 3 OR 4 OR 5"
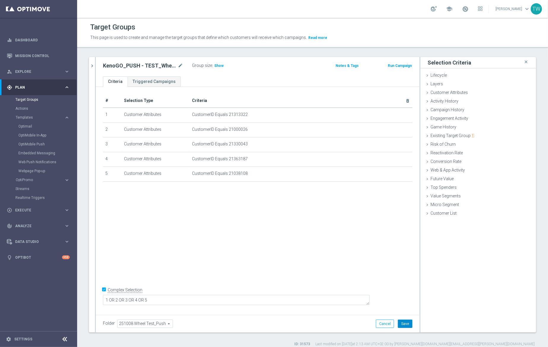
click at [404, 323] on button "Save" at bounding box center [405, 323] width 15 height 8
click at [216, 62] on h3 "Show" at bounding box center [219, 65] width 11 height 7
click at [244, 143] on span "CustomerID Equals 21330043" at bounding box center [292, 143] width 201 height 5
copy tbody "21330043 mode_edit delete_forever"
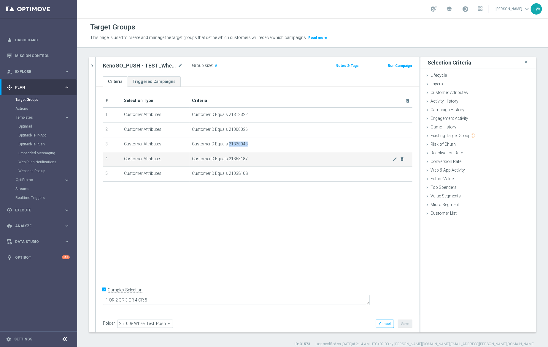
click at [236, 157] on span "CustomerID Equals 21363187" at bounding box center [292, 158] width 201 height 5
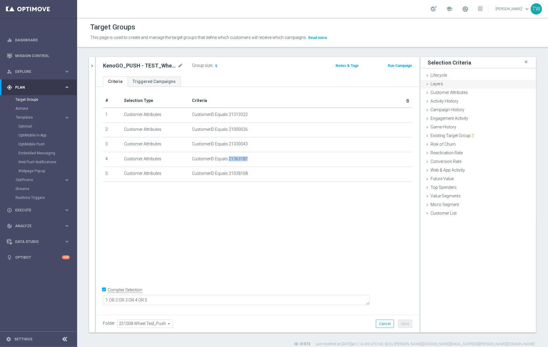
copy tbody "21363187 mode_edit delete_forever"
click at [238, 173] on span "CustomerID Equals 21038108" at bounding box center [292, 173] width 201 height 5
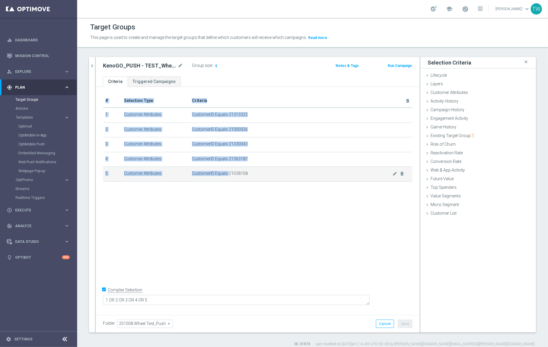
click at [238, 173] on span "CustomerID Equals 21038108" at bounding box center [292, 173] width 201 height 5
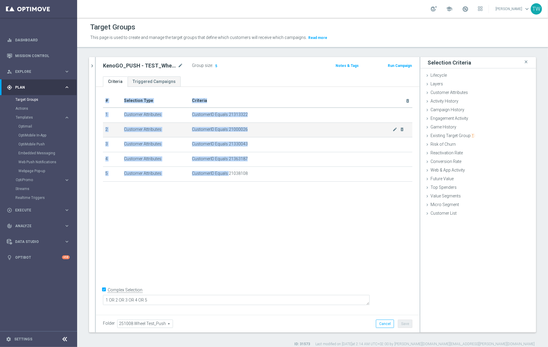
copy table "# Selection Type Criteria delete_forever 1 Customer Attributes CustomerID Equal…"
click at [244, 203] on div "# Selection Type Criteria delete_forever 1 Customer Attributes CustomerID Equal…" at bounding box center [258, 199] width 324 height 225
click at [399, 65] on button "Run Campaign" at bounding box center [400, 65] width 25 height 7
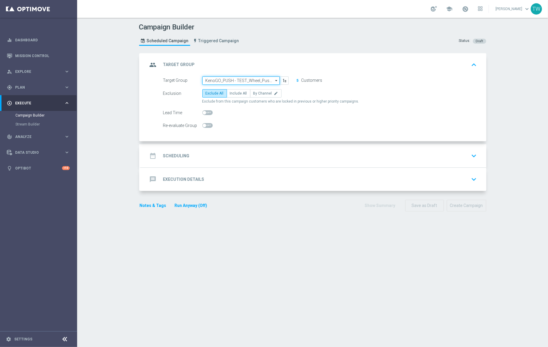
click at [249, 81] on input "KenoGO_PUSH - TEST_Wheel_Push_251008" at bounding box center [242, 80] width 78 height 8
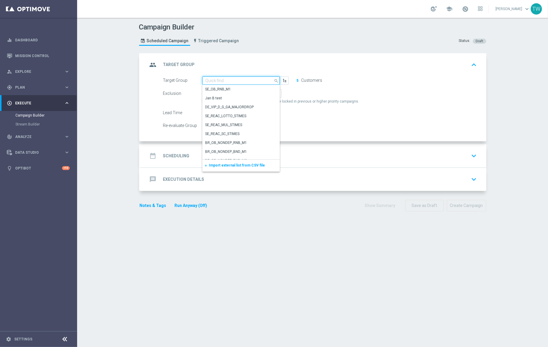
click at [249, 81] on input at bounding box center [242, 80] width 78 height 8
click at [253, 63] on div "group Target Group keyboard_arrow_up" at bounding box center [314, 64] width 332 height 11
type input "KenoGO_PUSH - TEST_Wheel_Push_251008"
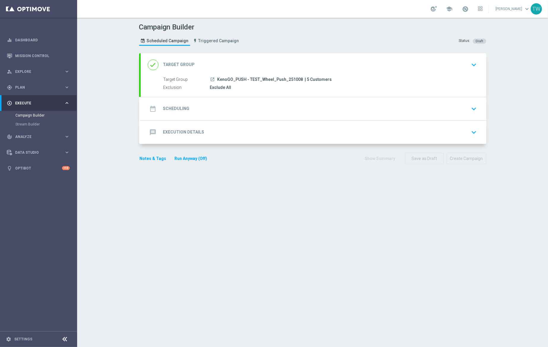
click at [254, 57] on div "done Target Group keyboard_arrow_down Target Group launch KenoGO_PUSH - TEST_Wh…" at bounding box center [314, 75] width 346 height 44
drag, startPoint x: 244, startPoint y: 55, endPoint x: 244, endPoint y: 60, distance: 5.0
click at [244, 55] on div "done Target Group keyboard_arrow_down" at bounding box center [314, 64] width 346 height 23
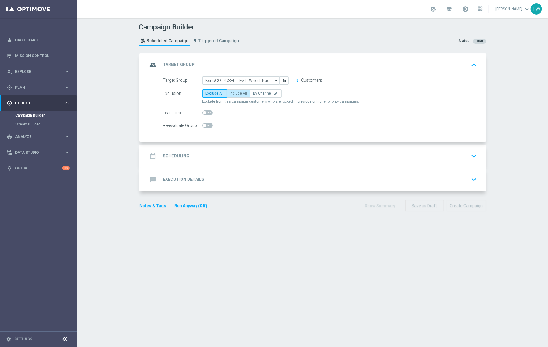
click at [239, 90] on label "Include All" at bounding box center [239, 93] width 24 height 8
click at [234, 92] on input "Include All" at bounding box center [232, 94] width 4 height 4
radio input "true"
drag, startPoint x: 251, startPoint y: 163, endPoint x: 255, endPoint y: 162, distance: 3.9
click at [252, 163] on div "date_range Scheduling keyboard_arrow_down" at bounding box center [314, 155] width 346 height 23
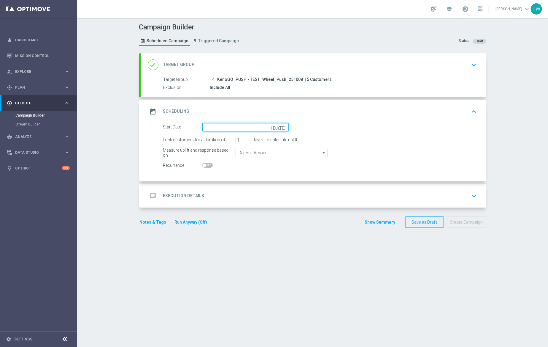
click at [237, 126] on input at bounding box center [246, 127] width 86 height 8
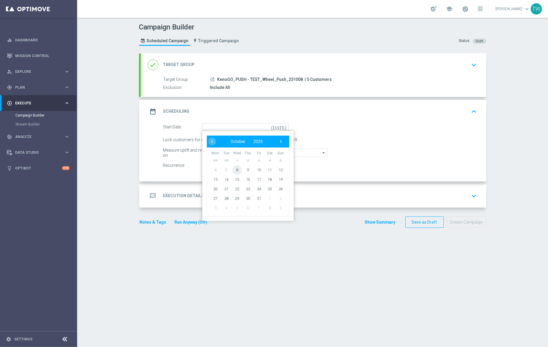
drag, startPoint x: 238, startPoint y: 170, endPoint x: 242, endPoint y: 158, distance: 11.8
click at [239, 169] on span "8" at bounding box center [238, 170] width 10 height 10
type input "08 Oct 2025"
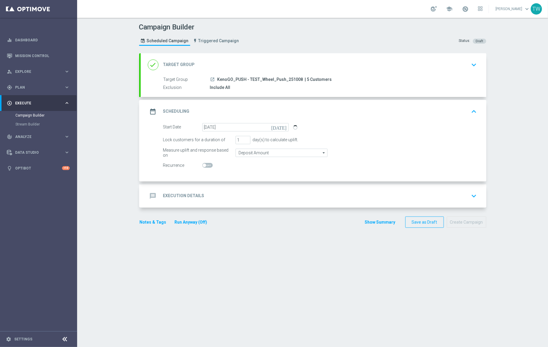
click at [257, 201] on div "message Execution Details keyboard_arrow_down" at bounding box center [314, 195] width 332 height 11
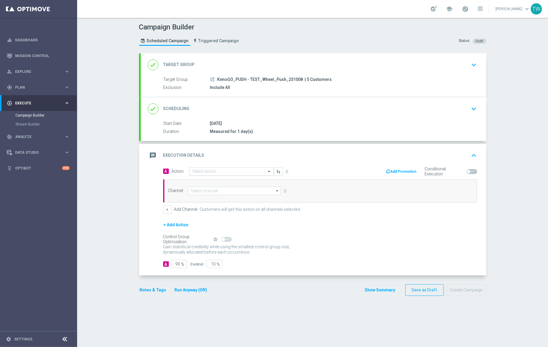
click at [218, 172] on input "text" at bounding box center [226, 171] width 66 height 5
type input "kenogo test"
click at [216, 177] on div "KenoGO TEST edit" at bounding box center [232, 182] width 78 height 10
click at [218, 191] on input at bounding box center [234, 190] width 93 height 8
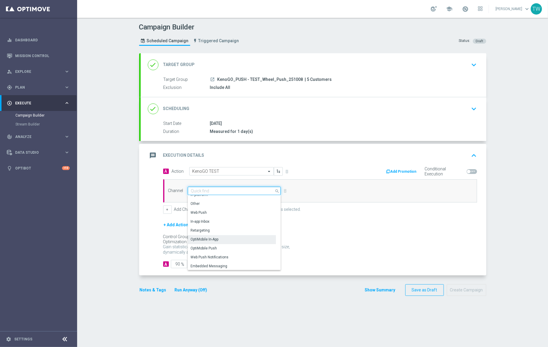
scroll to position [153, 0]
click at [231, 239] on div "OptiMobile Push" at bounding box center [232, 242] width 88 height 8
type input "OptiMobile Push"
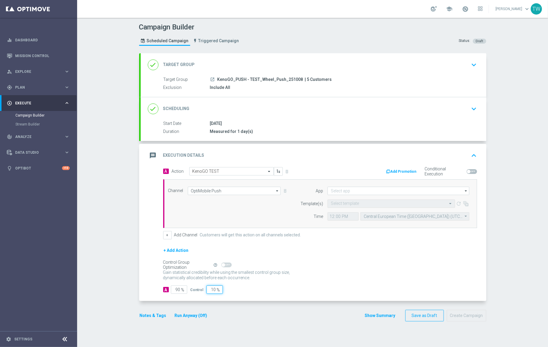
drag, startPoint x: 208, startPoint y: 290, endPoint x: 234, endPoint y: 289, distance: 26.1
click at [234, 289] on div "A 90 % Control 10 %" at bounding box center [320, 289] width 314 height 8
type input "0"
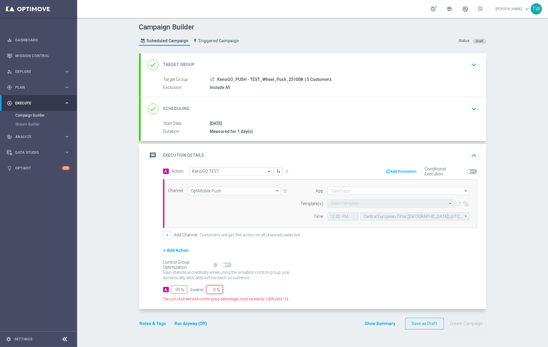
type input "100"
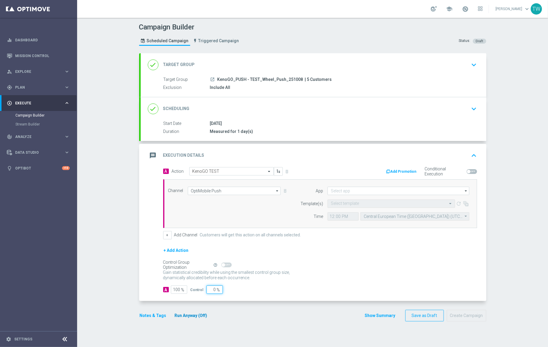
type input "0"
click at [197, 313] on button "Run Anyway (Off)" at bounding box center [191, 315] width 34 height 7
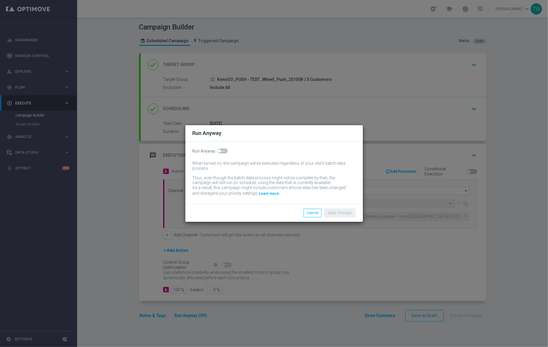
drag, startPoint x: 230, startPoint y: 148, endPoint x: 220, endPoint y: 150, distance: 10.3
click at [228, 149] on div "Run Anyway" at bounding box center [274, 150] width 163 height 5
drag, startPoint x: 220, startPoint y: 150, endPoint x: 336, endPoint y: 214, distance: 133.0
click at [220, 151] on label at bounding box center [222, 150] width 10 height 5
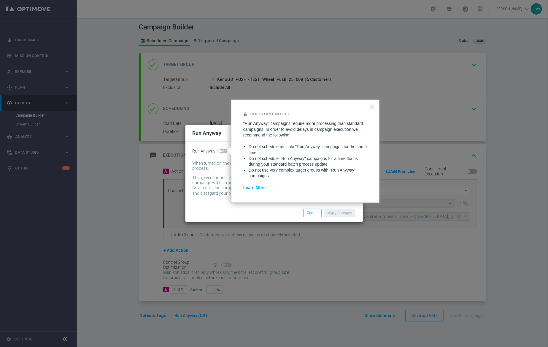
drag, startPoint x: 214, startPoint y: 152, endPoint x: 221, endPoint y: 153, distance: 6.3
click at [215, 152] on span "Run Anyway" at bounding box center [204, 150] width 23 height 5
drag, startPoint x: 221, startPoint y: 153, endPoint x: 238, endPoint y: 159, distance: 18.1
click at [221, 153] on span at bounding box center [222, 150] width 10 height 5
click at [221, 153] on input "checkbox" at bounding box center [222, 150] width 10 height 5
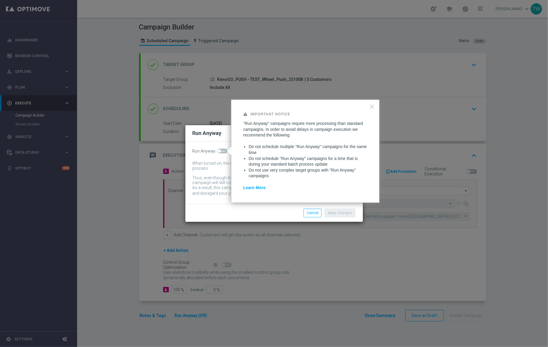
checkbox input "true"
click at [344, 211] on button "Apply Changes" at bounding box center [340, 212] width 31 height 8
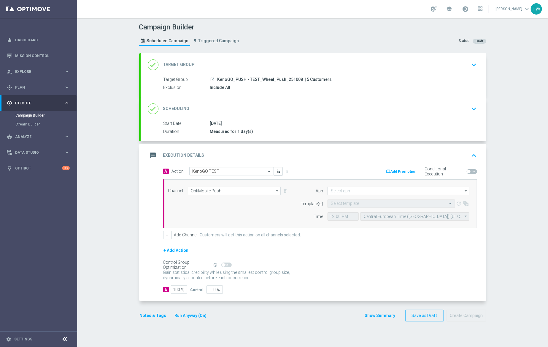
drag, startPoint x: 361, startPoint y: 200, endPoint x: 363, endPoint y: 196, distance: 4.3
click at [363, 197] on form "App arrow_drop_down Drag here to set row groups Drag here to set column labels …" at bounding box center [384, 203] width 172 height 34
click at [363, 192] on input at bounding box center [399, 190] width 142 height 8
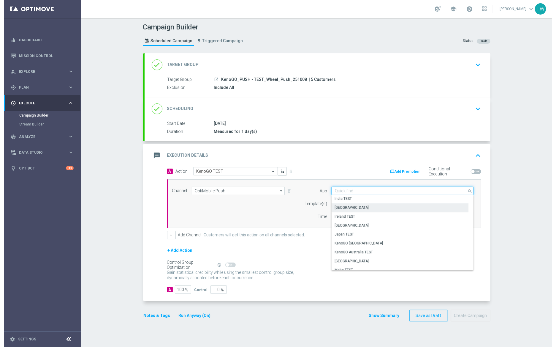
scroll to position [125, 0]
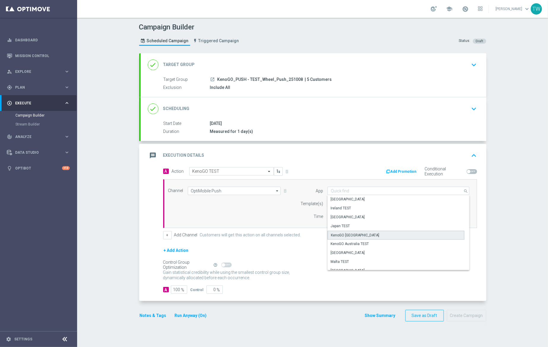
click at [365, 234] on div "KenoGO Australia" at bounding box center [396, 234] width 137 height 9
type input "KenoGO Australia"
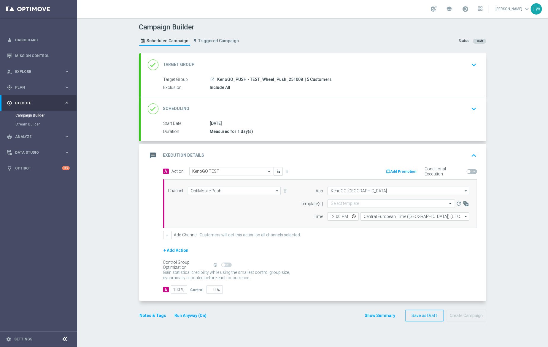
click at [345, 203] on input "text" at bounding box center [385, 203] width 109 height 5
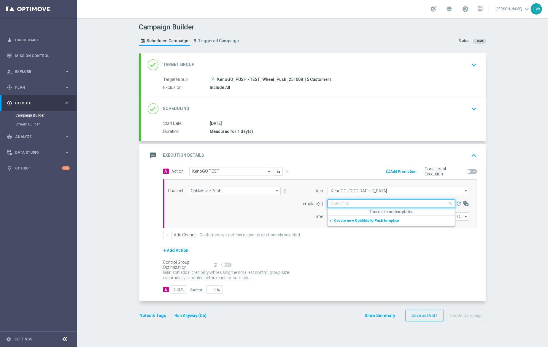
click at [345, 203] on input "text" at bounding box center [385, 203] width 109 height 5
click at [382, 221] on label "KenoGO_PUSH_WHEEL_TEST_251008" at bounding box center [361, 221] width 61 height 5
type input "251008"
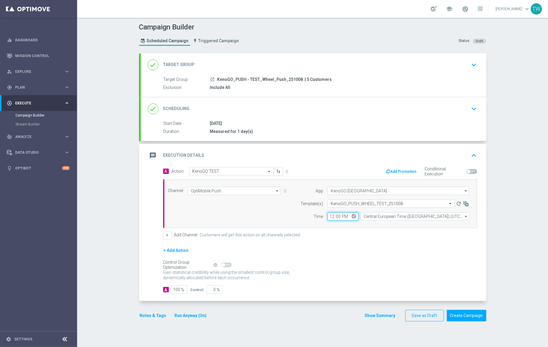
click at [334, 217] on input "12:00" at bounding box center [343, 216] width 31 height 8
type input "11:20"
click at [373, 214] on input "Central European Time (Budapest) (UTC +02:00)" at bounding box center [415, 216] width 109 height 8
click at [375, 223] on div "Eastern Australia Time (Sydney) (UTC +11:00)" at bounding box center [412, 224] width 97 height 5
type input "Eastern Australia Time (Sydney) (UTC +11:00)"
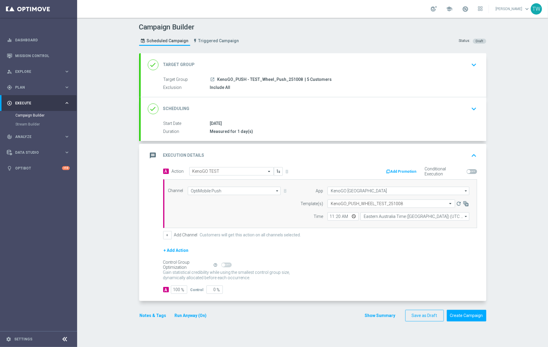
click at [426, 247] on div "+ Add Action" at bounding box center [320, 253] width 314 height 15
click at [472, 317] on button "Create Campaign" at bounding box center [466, 315] width 39 height 12
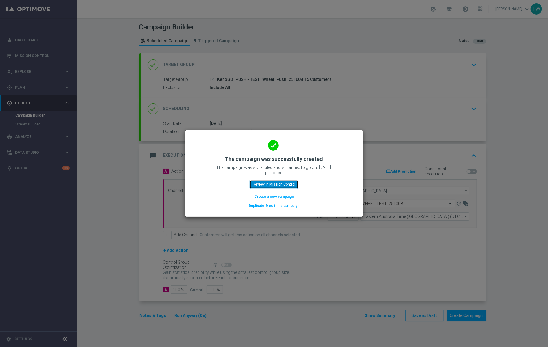
click at [269, 185] on button "Review in Mission Control" at bounding box center [274, 184] width 49 height 8
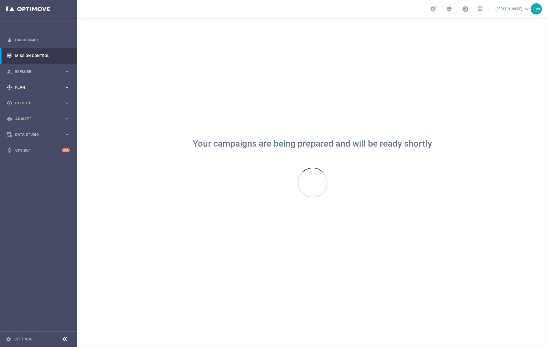
click at [63, 87] on span "Plan" at bounding box center [39, 88] width 49 height 4
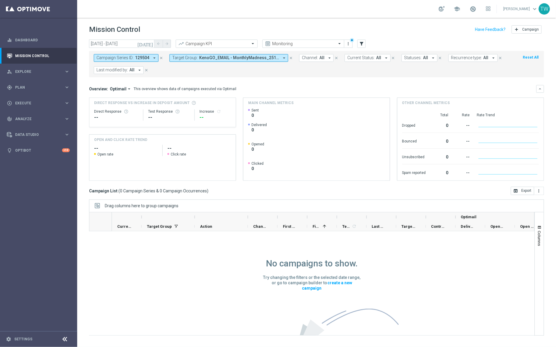
click at [269, 57] on span "KenoGO_EMAIL - MonthlyMadness_251007, Master_TG_KENOGO_MonthlyMadness_251007" at bounding box center [239, 57] width 80 height 5
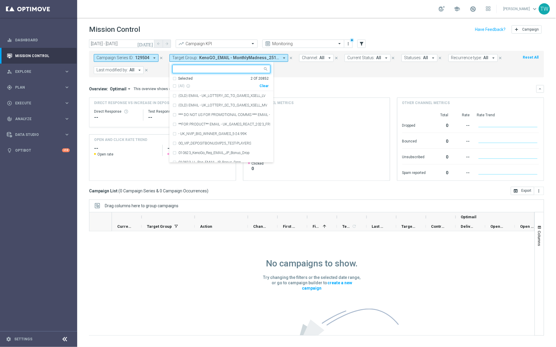
click at [0, 0] on div "Clear" at bounding box center [0, 0] width 0 height 0
click at [154, 70] on div "Last modified by: All arrow_drop_down close" at bounding box center [124, 70] width 61 height 8
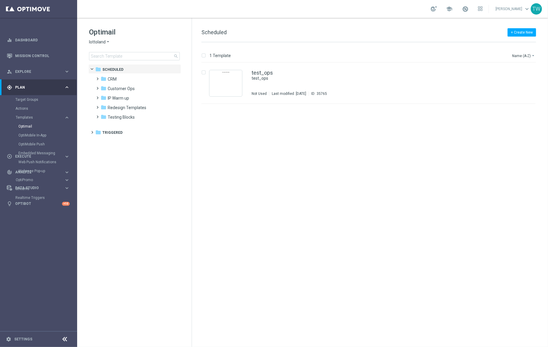
click at [105, 44] on span "lottoland" at bounding box center [97, 42] width 17 height 6
click at [107, 57] on div "KenoGO" at bounding box center [111, 55] width 45 height 7
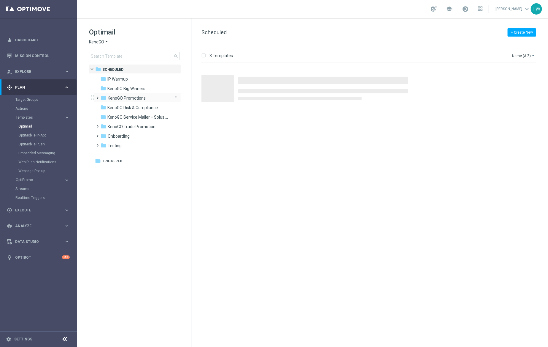
click at [146, 100] on div "folder KenoGO Promotions" at bounding box center [135, 98] width 68 height 7
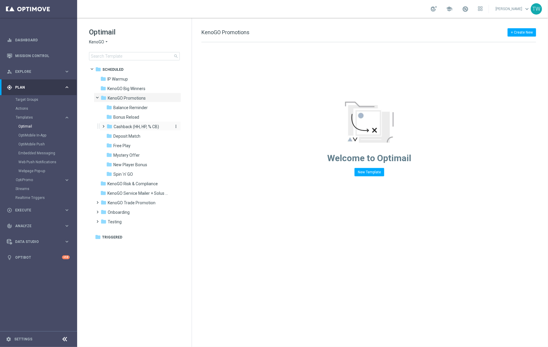
click at [159, 126] on span "Cashback (HH, HP, % CB)" at bounding box center [136, 126] width 45 height 5
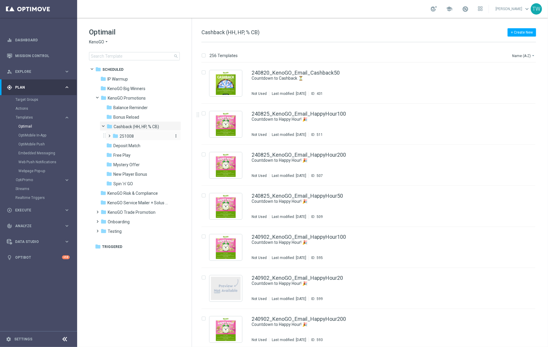
click at [142, 137] on div "folder 251008" at bounding box center [142, 136] width 58 height 7
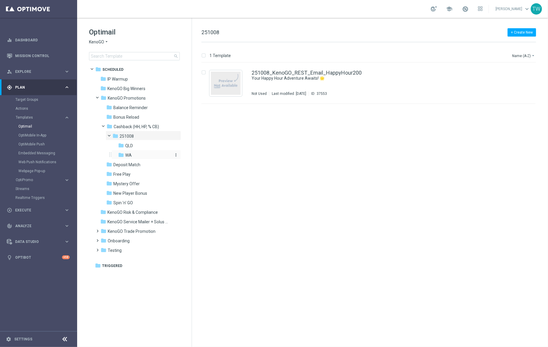
click at [148, 156] on div "folder WA" at bounding box center [144, 155] width 53 height 7
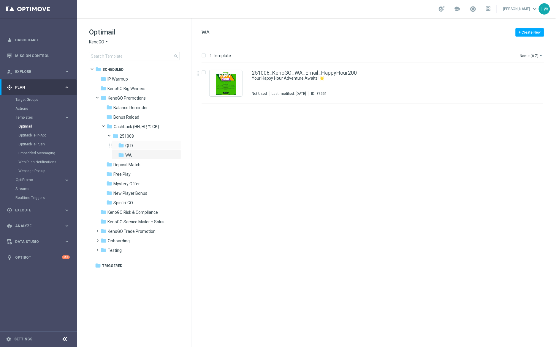
click at [144, 141] on div "folder QLD more_vert" at bounding box center [146, 145] width 69 height 10
click at [133, 146] on div "folder QLD" at bounding box center [144, 145] width 53 height 7
click at [135, 135] on div "folder 251008" at bounding box center [142, 136] width 58 height 7
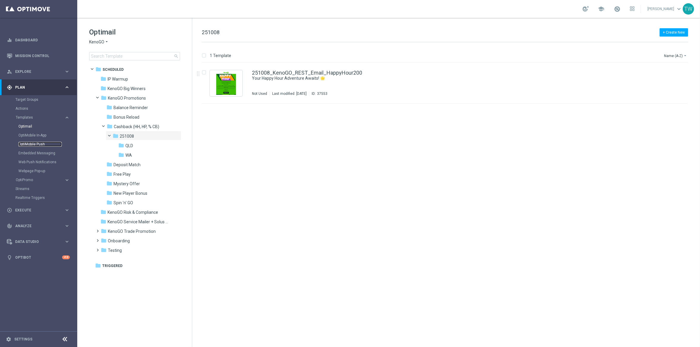
click at [39, 143] on link "OptiMobile Push" at bounding box center [39, 144] width 43 height 5
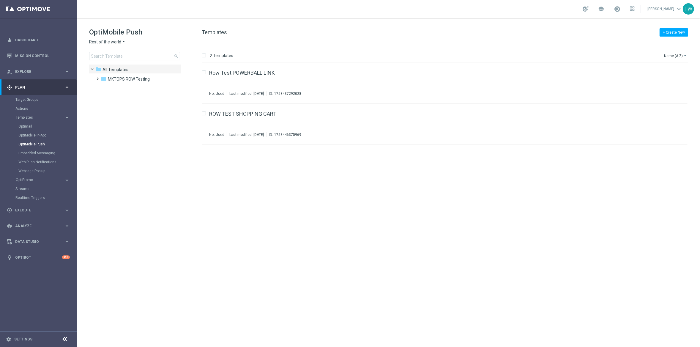
click at [111, 40] on span "Rest of the world" at bounding box center [105, 42] width 32 height 6
click at [0, 0] on span "KenoGO Australia" at bounding box center [0, 0] width 0 height 0
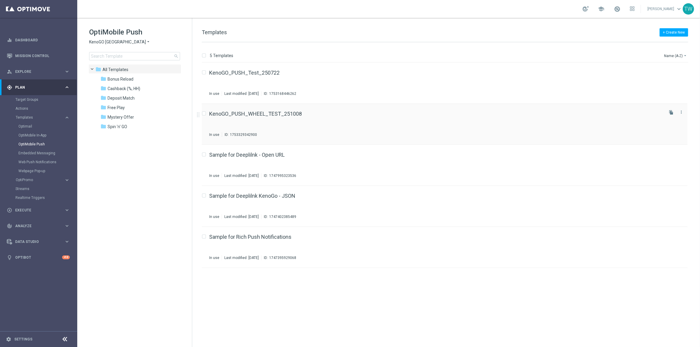
click at [204, 113] on input "Press SPACE to select this row." at bounding box center [204, 114] width 4 height 4
checkbox input "true"
click at [548, 55] on icon "send" at bounding box center [646, 55] width 4 height 5
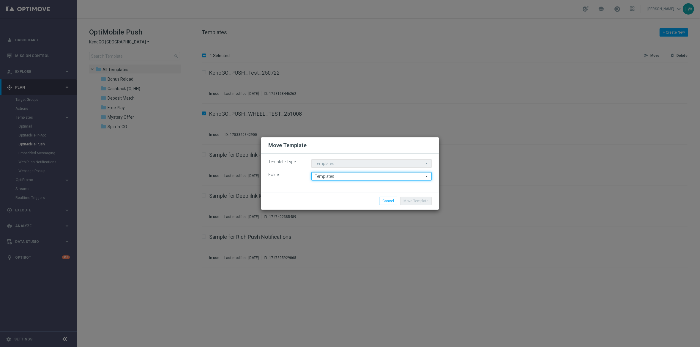
click at [357, 178] on input "Templates" at bounding box center [371, 176] width 120 height 8
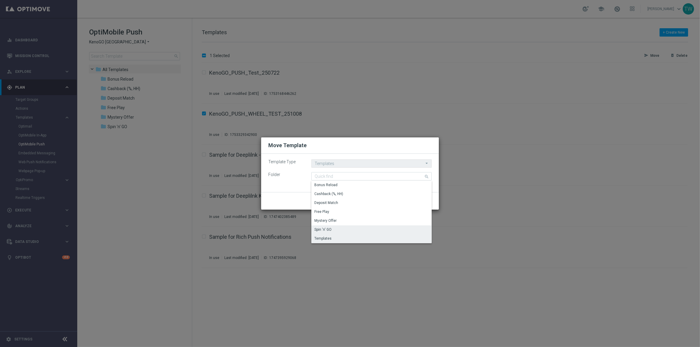
click at [344, 229] on div "Spin 'n' GO" at bounding box center [371, 229] width 120 height 8
type input "Spin 'n' GO"
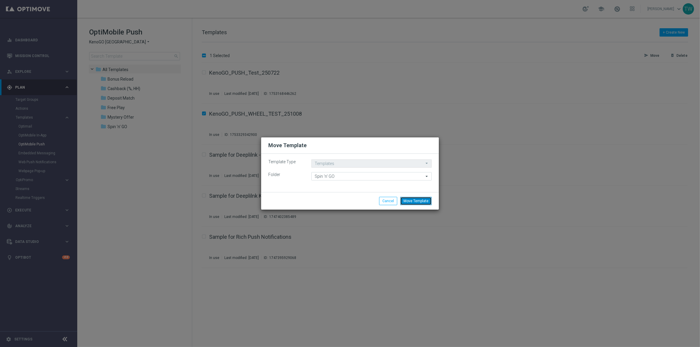
click at [424, 204] on button "Move Template" at bounding box center [415, 201] width 31 height 8
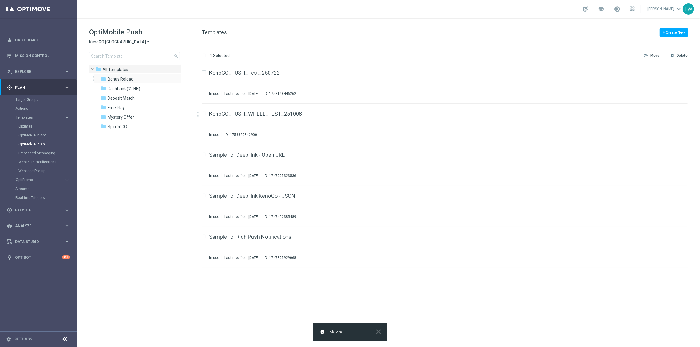
checkbox input "false"
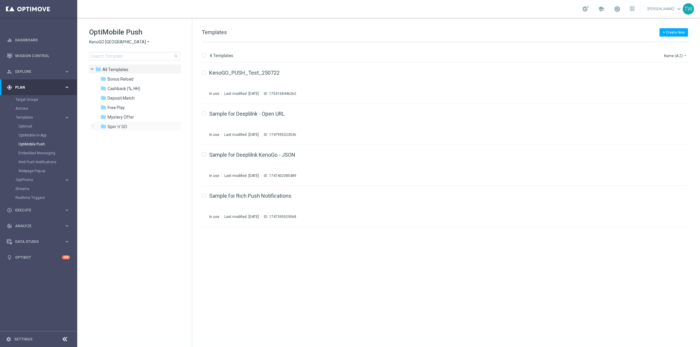
click at [137, 121] on div "folder Spin 'n' GO more_vert" at bounding box center [137, 126] width 87 height 10
click at [129, 127] on div "folder Spin 'n' GO" at bounding box center [134, 126] width 68 height 7
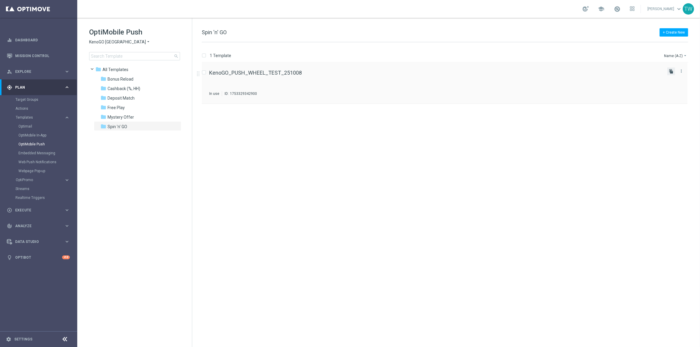
click at [548, 72] on icon "file_copy" at bounding box center [670, 71] width 5 height 5
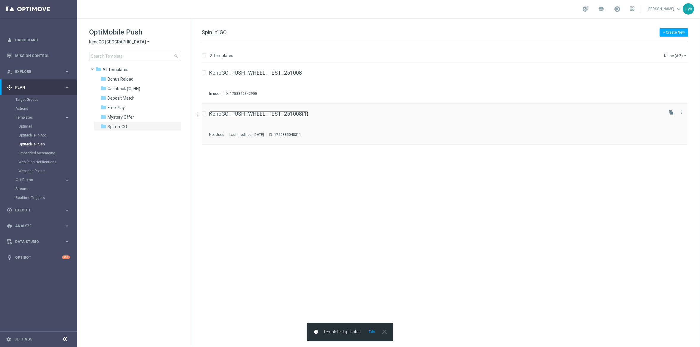
click at [281, 111] on link "KenoGO_PUSH_WHEEL_TEST_251008(1)" at bounding box center [258, 113] width 99 height 5
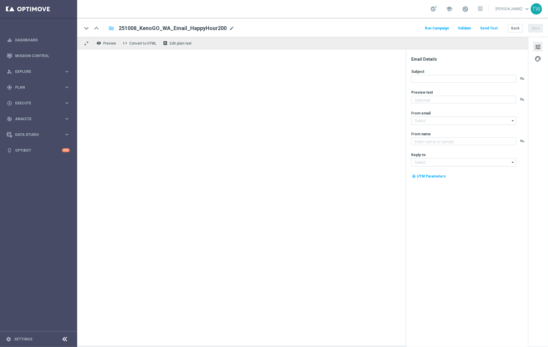
type textarea "Get 50% back in BONUS CASH!"
type input "[EMAIL_ADDRESS][DOMAIN_NAME]"
type textarea "KenoGO"
type input "[EMAIL_ADDRESS][DOMAIN_NAME]"
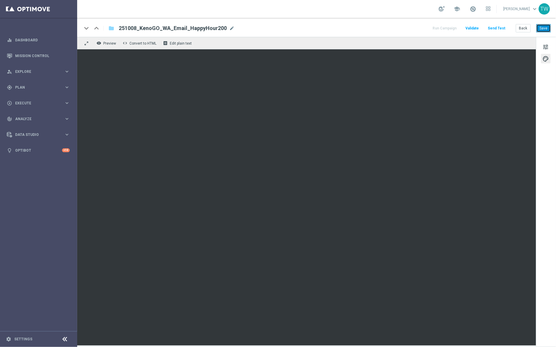
click at [546, 29] on button "Save" at bounding box center [544, 28] width 15 height 8
click at [547, 27] on button "Save" at bounding box center [544, 28] width 15 height 8
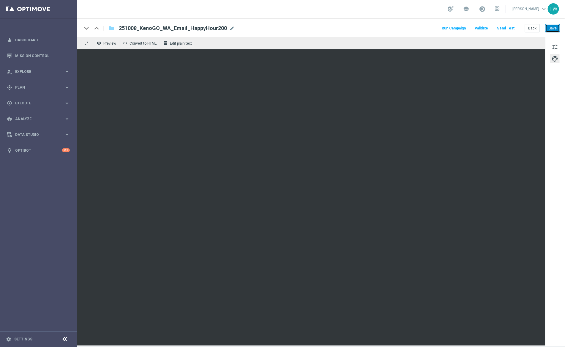
drag, startPoint x: 550, startPoint y: 30, endPoint x: 448, endPoint y: 3, distance: 105.7
click at [548, 30] on button "Save" at bounding box center [552, 28] width 15 height 8
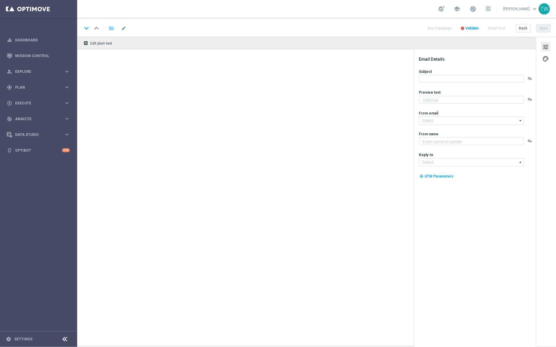
type textarea "Get 50% back in BONUS CASH!"
type textarea "KenoGO"
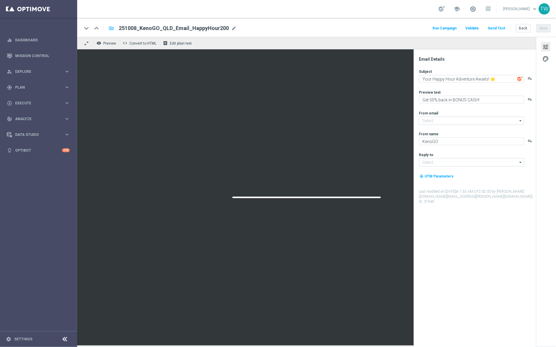
type input "[EMAIL_ADDRESS][DOMAIN_NAME]"
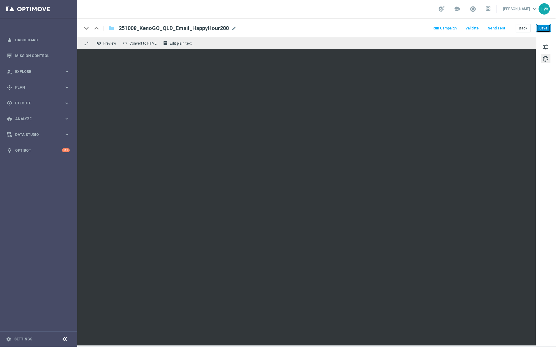
click at [544, 27] on button "Save" at bounding box center [544, 28] width 15 height 8
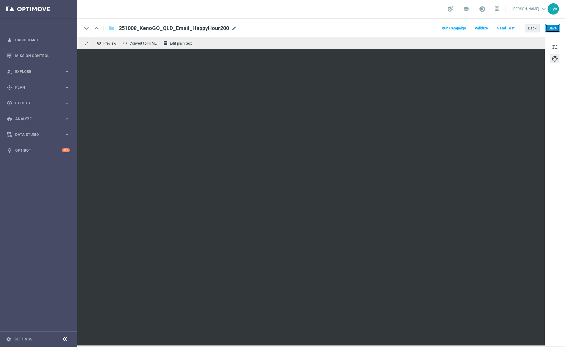
drag, startPoint x: 549, startPoint y: 27, endPoint x: 536, endPoint y: 24, distance: 14.1
click at [549, 27] on button "Save" at bounding box center [552, 28] width 15 height 8
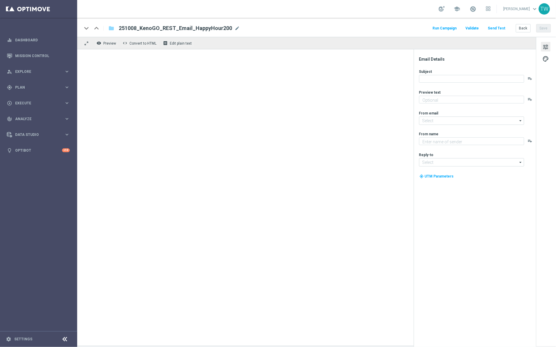
type textarea "Get 50% back in BONUS CASH!"
type input "mail@crm.kenogo.com.au"
type textarea "KenoGO"
type input "support@kenogo.com.au"
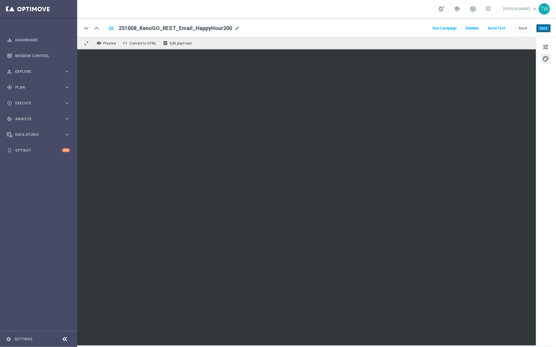
click at [546, 26] on button "Save" at bounding box center [544, 28] width 15 height 8
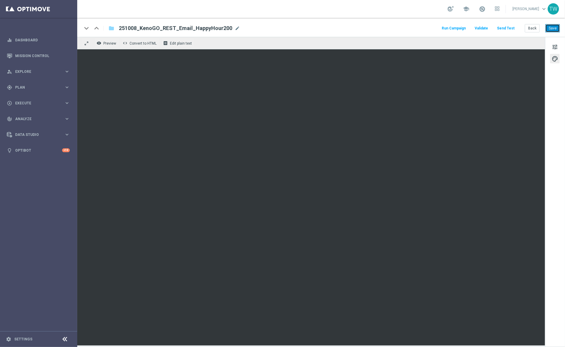
click at [555, 30] on button "Save" at bounding box center [552, 28] width 15 height 8
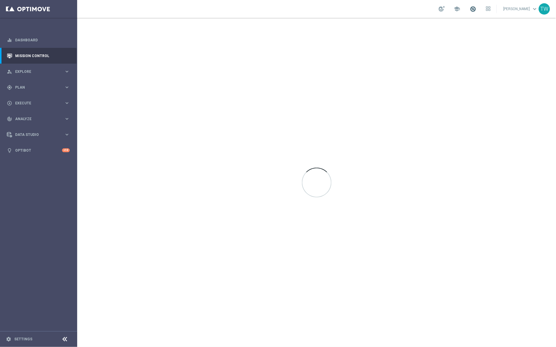
click at [477, 9] on span at bounding box center [473, 9] width 7 height 7
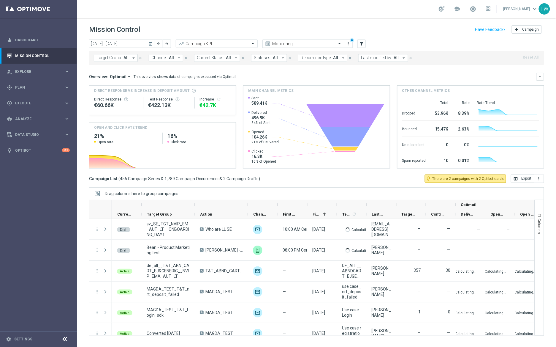
click at [132, 58] on icon "arrow_drop_down" at bounding box center [133, 57] width 5 height 5
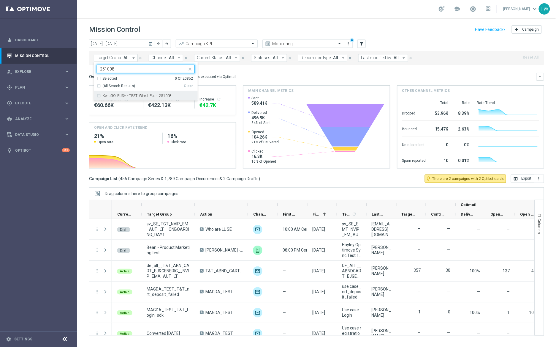
drag, startPoint x: 119, startPoint y: 92, endPoint x: 186, endPoint y: 83, distance: 67.4
click at [119, 92] on div "KenoGO_PUSH - TEST_Wheel_Push_251008" at bounding box center [146, 96] width 98 height 10
type input "251008"
click at [254, 72] on mini-dashboard "Overview: Optimail arrow_drop_down This overview shows data of campaigns execut…" at bounding box center [316, 119] width 455 height 109
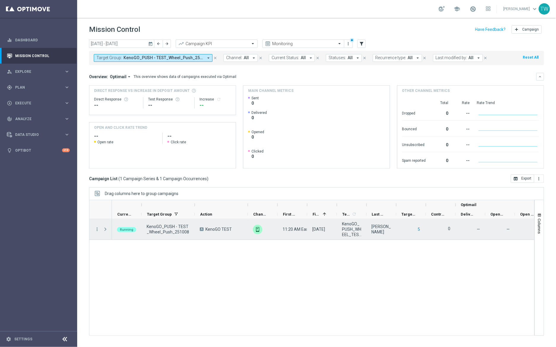
click at [420, 229] on button "5" at bounding box center [420, 228] width 4 height 7
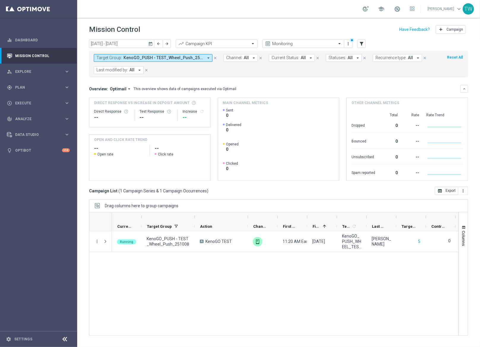
click at [307, 216] on div at bounding box center [307, 217] width 2 height 10
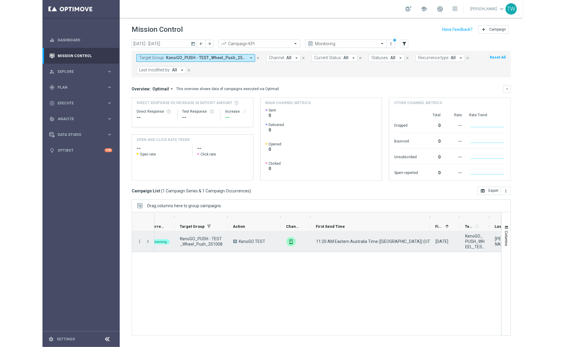
scroll to position [0, 1]
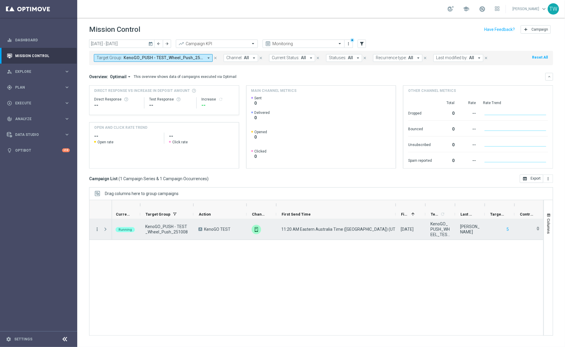
click at [97, 229] on icon "more_vert" at bounding box center [96, 228] width 5 height 5
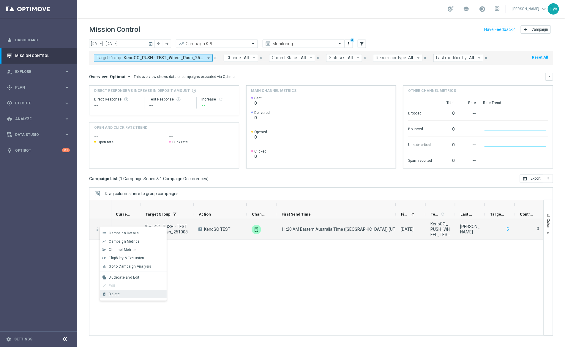
click at [127, 294] on div "Delete" at bounding box center [136, 294] width 55 height 4
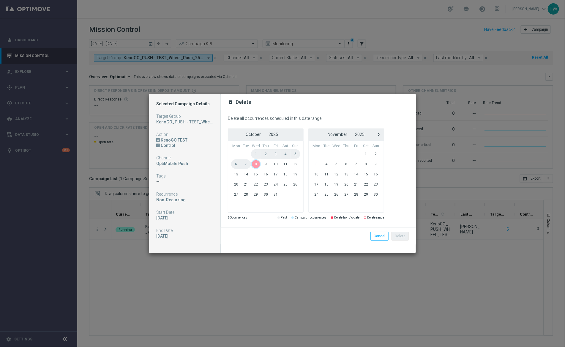
click at [257, 164] on span "8" at bounding box center [256, 164] width 10 height 10
click at [399, 236] on button "Delete" at bounding box center [399, 236] width 17 height 8
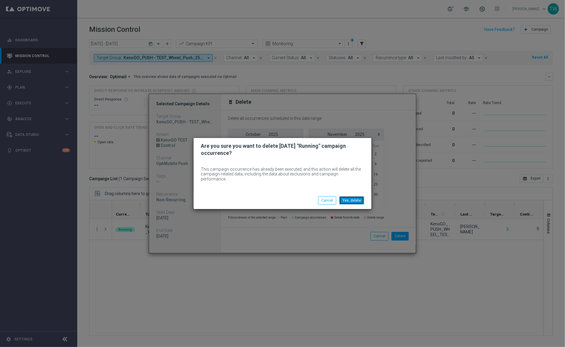
click at [352, 196] on button "Yes, delete" at bounding box center [351, 200] width 25 height 8
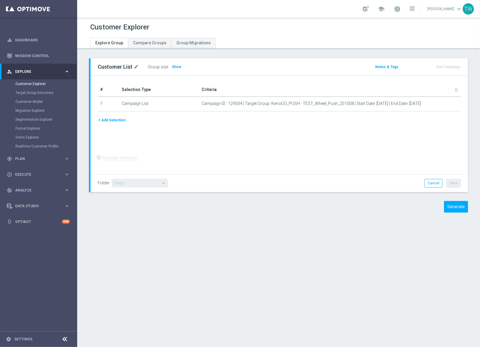
click at [443, 201] on div "Generate" at bounding box center [424, 207] width 97 height 12
click at [458, 206] on button "Generate" at bounding box center [456, 207] width 24 height 12
click at [474, 209] on div "Customer List mode_edit Group size : Show Notes & Tags Run Campaign" at bounding box center [278, 139] width 403 height 163
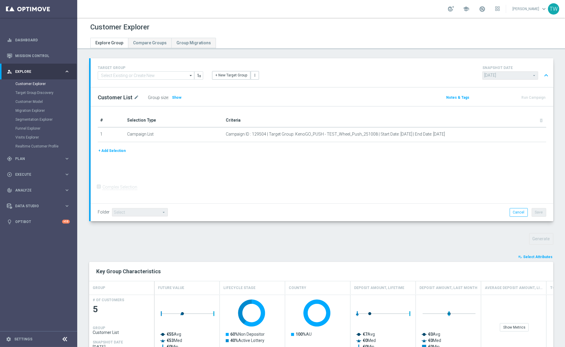
click at [288, 163] on div "# Selection Type Criteria delete_forever 1 Campaign List Campaign ID : 129504 |…" at bounding box center [322, 154] width 463 height 97
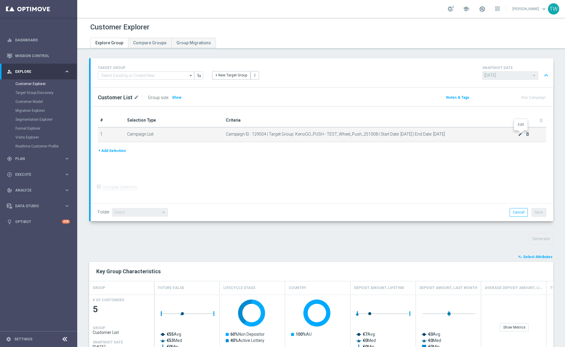
click at [522, 133] on icon "mode_edit" at bounding box center [520, 134] width 5 height 5
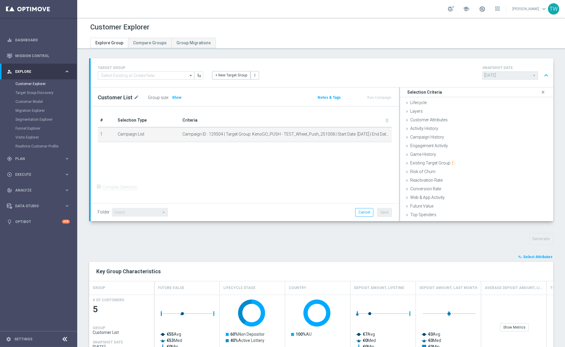
click at [288, 182] on div "# Selection Type Criteria delete_forever 1 Campaign List Campaign ID : 129504 |…" at bounding box center [245, 154] width 308 height 97
click at [22, 162] on div "gps_fixed Plan keyboard_arrow_right" at bounding box center [38, 159] width 77 height 16
click at [36, 99] on link "Target Groups" at bounding box center [38, 99] width 46 height 5
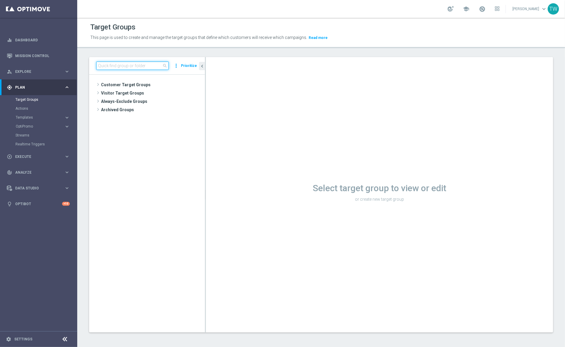
click at [118, 66] on input at bounding box center [132, 65] width 72 height 8
type input "251008"
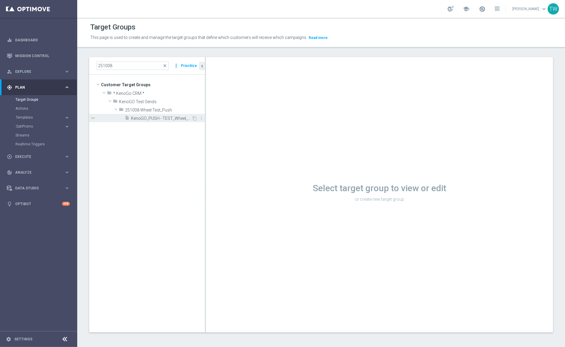
click at [167, 117] on span "KenoGO_PUSH - TEST_Wheel_Push_251008" at bounding box center [161, 118] width 61 height 5
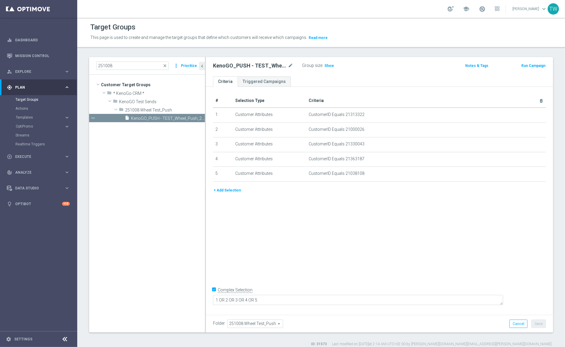
click at [232, 192] on button "+ Add Selection" at bounding box center [227, 190] width 29 height 7
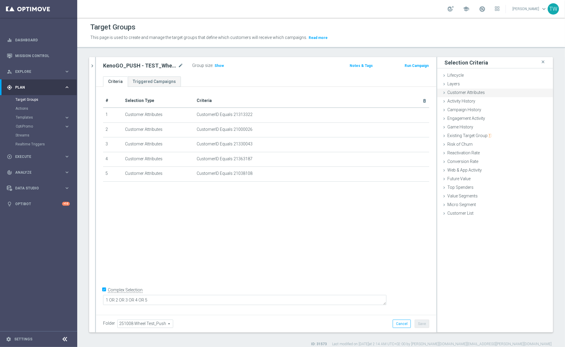
click at [483, 92] on span "Customer Attributes" at bounding box center [465, 92] width 37 height 5
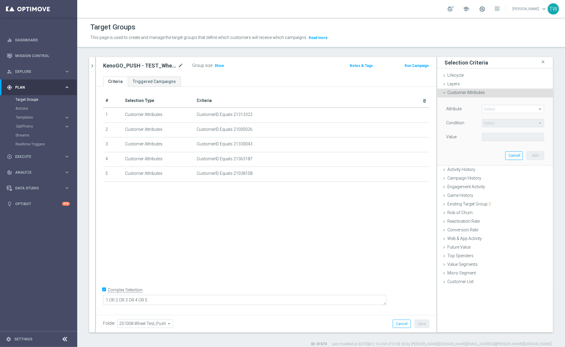
click at [489, 107] on span at bounding box center [513, 109] width 62 height 8
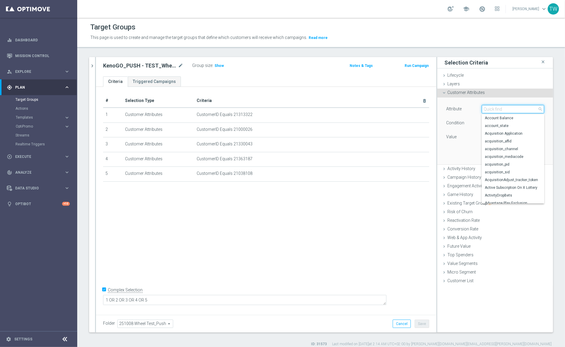
click at [489, 107] on input "search" at bounding box center [513, 109] width 62 height 8
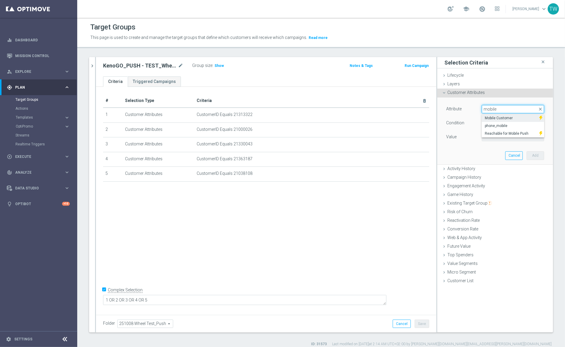
type input "mobile"
click at [528, 120] on span "Mobile Customer" at bounding box center [510, 118] width 51 height 5
type input "Mobile Customer"
type input "Equals"
click at [499, 137] on span at bounding box center [513, 137] width 62 height 8
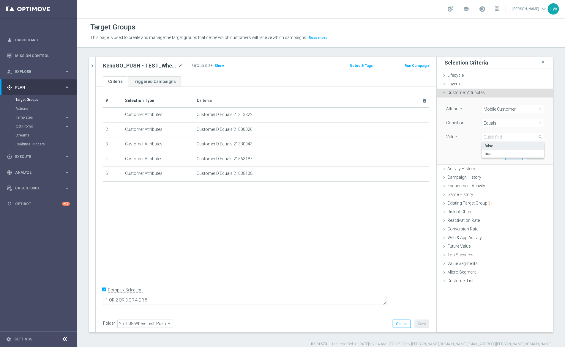
click at [499, 145] on span "false" at bounding box center [513, 145] width 56 height 5
click at [501, 134] on span "false" at bounding box center [513, 137] width 62 height 8
click at [496, 155] on span "true" at bounding box center [513, 153] width 56 height 5
type input "true"
click at [533, 156] on button "Add" at bounding box center [535, 155] width 18 height 8
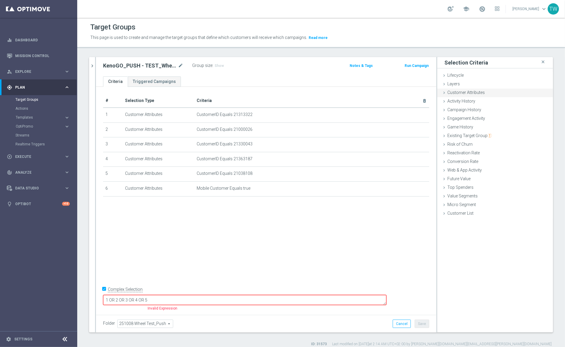
click at [513, 94] on div "Customer Attributes done selection saved" at bounding box center [495, 92] width 116 height 9
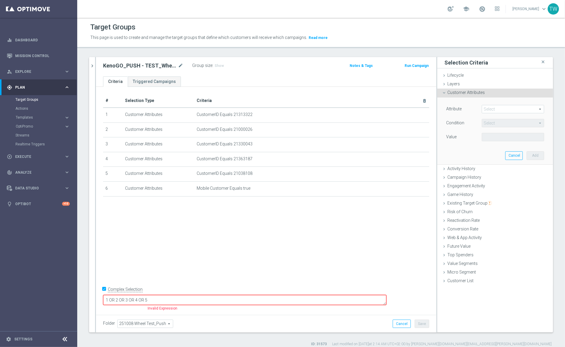
click at [495, 108] on span at bounding box center [513, 109] width 62 height 8
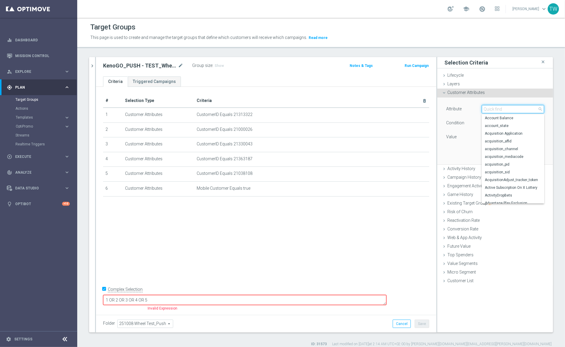
click at [495, 108] on input "search" at bounding box center [513, 109] width 62 height 8
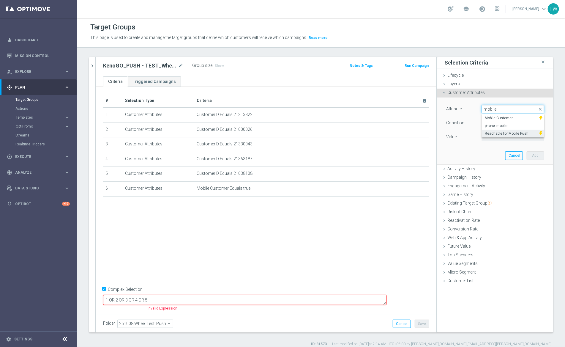
type input "mobile"
click at [513, 134] on span "Reachable for Mobile Push" at bounding box center [510, 133] width 51 height 5
type input "Reachable for Mobile Push"
type input "Equals"
click at [507, 137] on span at bounding box center [513, 137] width 62 height 8
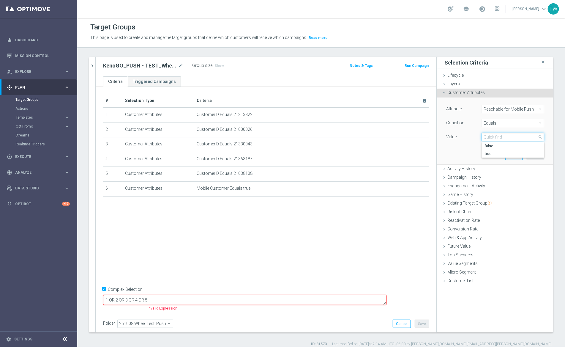
click at [506, 137] on input "search" at bounding box center [513, 137] width 62 height 8
click at [493, 155] on span "true" at bounding box center [513, 153] width 56 height 5
type input "true"
click at [532, 156] on button "Add" at bounding box center [535, 155] width 18 height 8
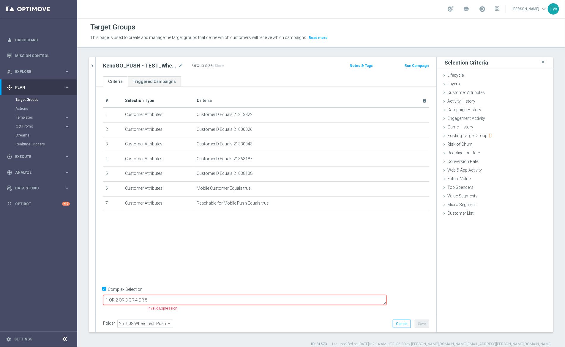
click at [218, 298] on textarea "1 OR 2 OR 3 OR 4 OR 5" at bounding box center [244, 300] width 283 height 10
click at [147, 299] on textarea "1 OR 2 OR 3 OR 4 OR 5" at bounding box center [244, 300] width 283 height 10
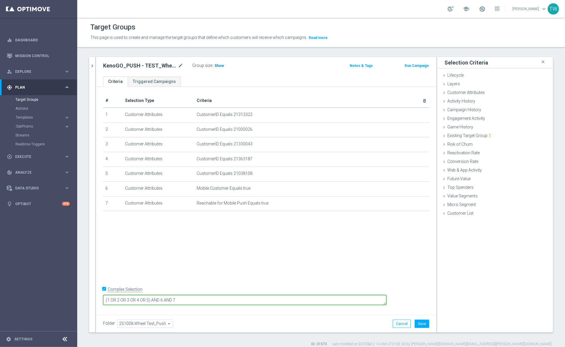
type textarea "(1 OR 2 OR 3 OR 4 OR 5) AND 6 AND 7"
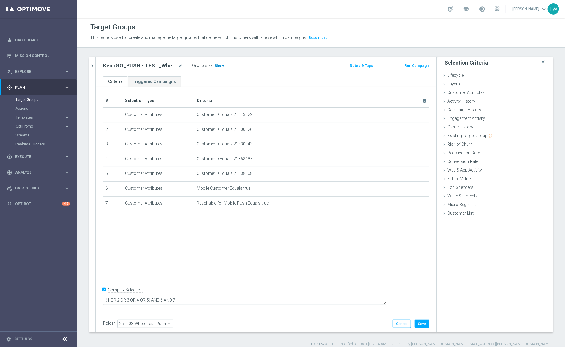
click at [215, 65] on span "Show" at bounding box center [219, 66] width 10 height 4
click at [428, 323] on button "Save" at bounding box center [422, 323] width 15 height 8
click at [216, 65] on span "4" at bounding box center [216, 67] width 3 height 6
click at [409, 66] on button "Run Campaign" at bounding box center [416, 65] width 25 height 7
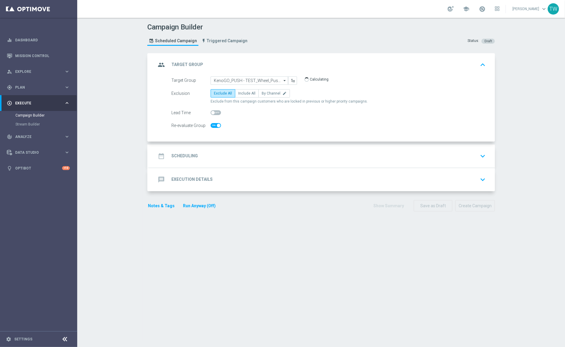
checkbox input "true"
click at [251, 96] on label "Include All" at bounding box center [247, 93] width 24 height 8
click at [242, 96] on input "Include All" at bounding box center [240, 94] width 4 height 4
radio input "true"
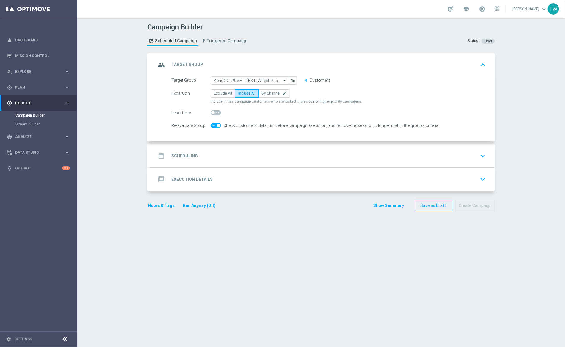
click at [217, 125] on span at bounding box center [219, 126] width 4 height 4
click at [217, 125] on input "checkbox" at bounding box center [216, 125] width 10 height 5
checkbox input "false"
click at [271, 183] on div "message Execution Details keyboard_arrow_down" at bounding box center [322, 178] width 332 height 11
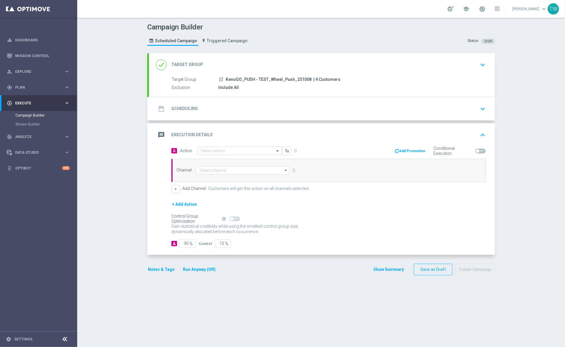
click at [245, 106] on div "date_range Scheduling keyboard_arrow_down" at bounding box center [322, 108] width 332 height 11
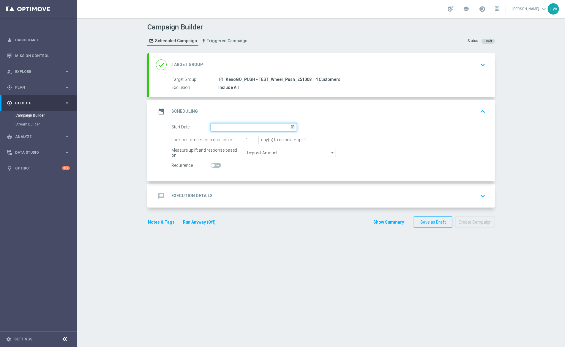
click at [235, 125] on input at bounding box center [254, 127] width 86 height 8
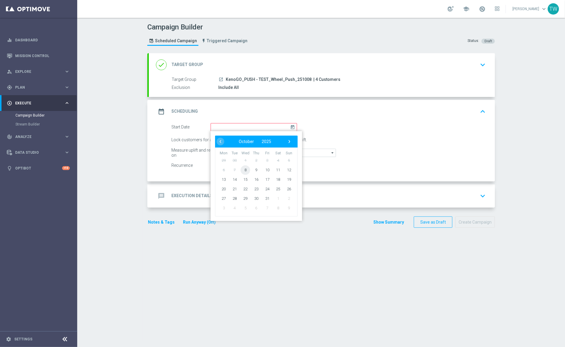
click at [248, 168] on span "8" at bounding box center [246, 170] width 10 height 10
type input "08 Oct 2025"
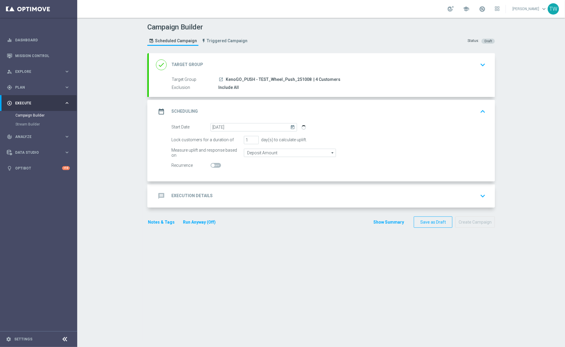
click at [270, 197] on div "message Execution Details keyboard_arrow_down" at bounding box center [322, 195] width 332 height 11
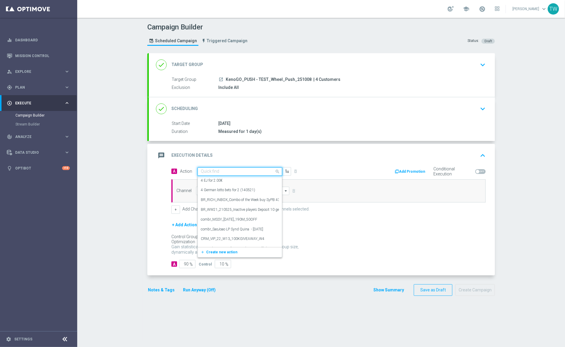
click at [223, 172] on input "text" at bounding box center [234, 171] width 66 height 5
type input "KENOGO TE"
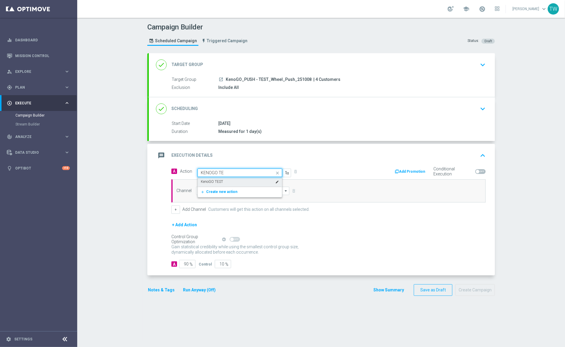
click at [224, 179] on div "KenoGO TEST edit" at bounding box center [240, 182] width 78 height 10
click at [224, 192] on input at bounding box center [242, 190] width 93 height 8
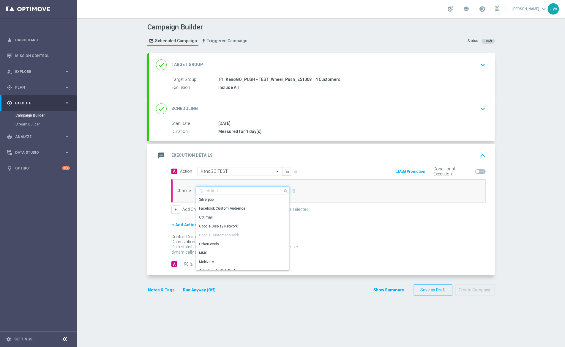
click at [224, 192] on input at bounding box center [242, 190] width 93 height 8
click at [239, 235] on div "OptiMobile Push" at bounding box center [240, 238] width 88 height 8
type input "OptiMobile Push"
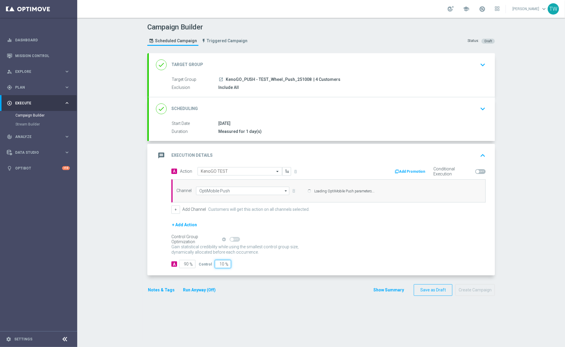
click at [238, 264] on form "A Action Select action KenoGO TEST delete_forever Add Promotion Conditional Exe…" at bounding box center [328, 217] width 314 height 101
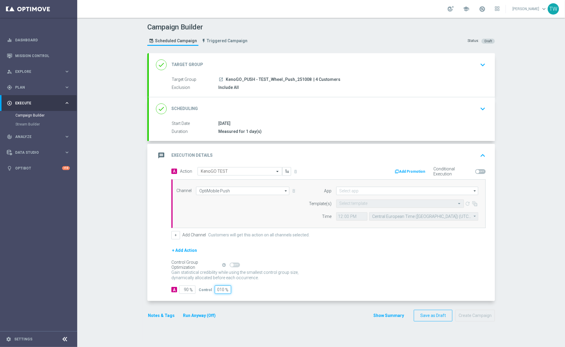
type input "0"
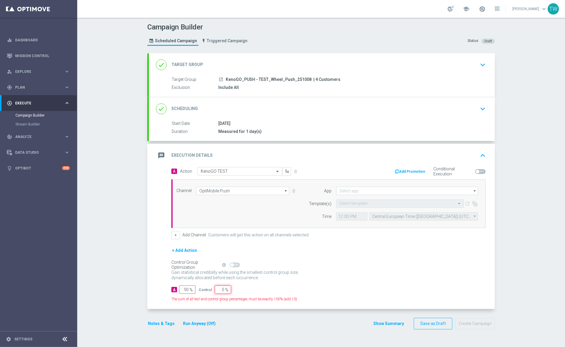
type input "100"
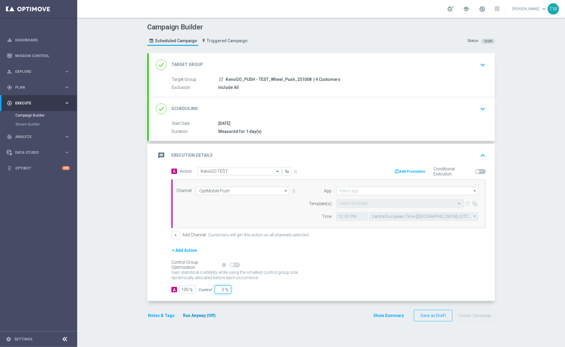
type input "0"
click at [208, 315] on button "Run Anyway (Off)" at bounding box center [199, 315] width 34 height 7
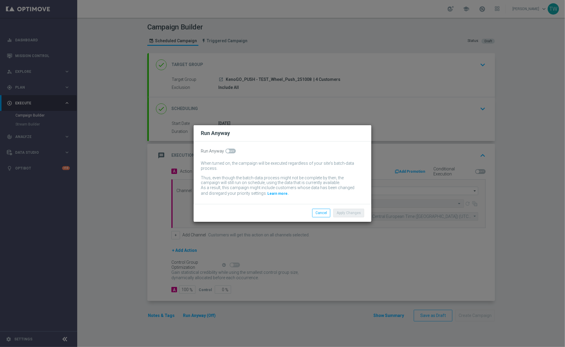
click at [230, 151] on span at bounding box center [230, 150] width 10 height 5
click at [230, 151] on input "checkbox" at bounding box center [230, 150] width 10 height 5
checkbox input "true"
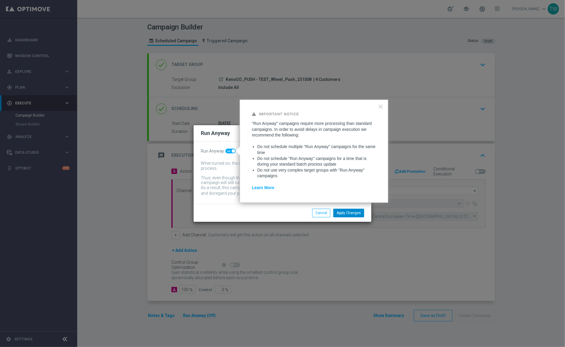
drag, startPoint x: 352, startPoint y: 207, endPoint x: 352, endPoint y: 211, distance: 4.5
click at [352, 207] on div "Apply Changes Cancel" at bounding box center [283, 213] width 178 height 18
click at [352, 211] on button "Apply Changes" at bounding box center [348, 212] width 31 height 8
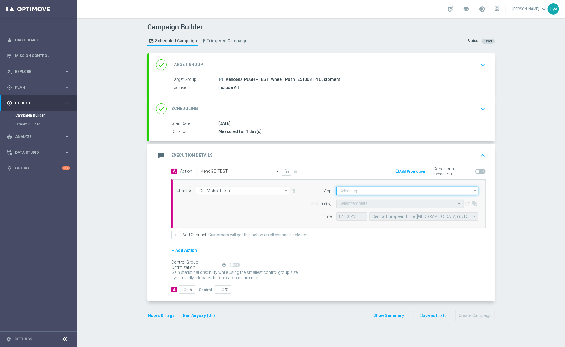
click at [385, 194] on input at bounding box center [407, 190] width 142 height 8
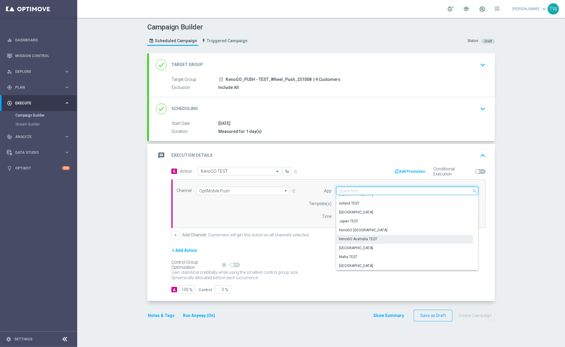
scroll to position [130, 0]
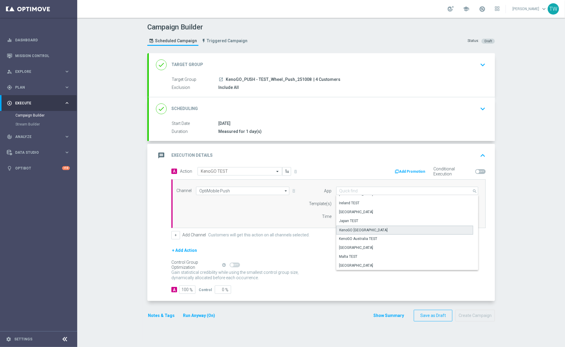
click at [376, 230] on div "KenoGO [GEOGRAPHIC_DATA]" at bounding box center [404, 229] width 137 height 9
type input "KenoGO [GEOGRAPHIC_DATA]"
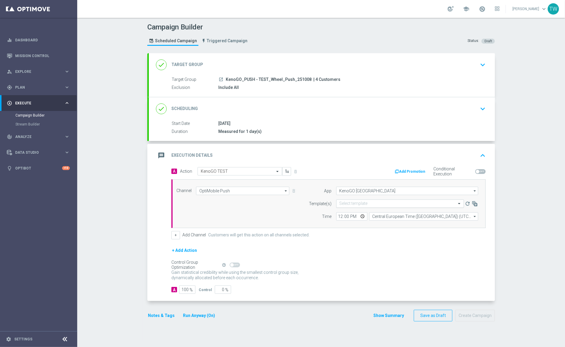
click at [366, 206] on div "Select template" at bounding box center [400, 203] width 128 height 8
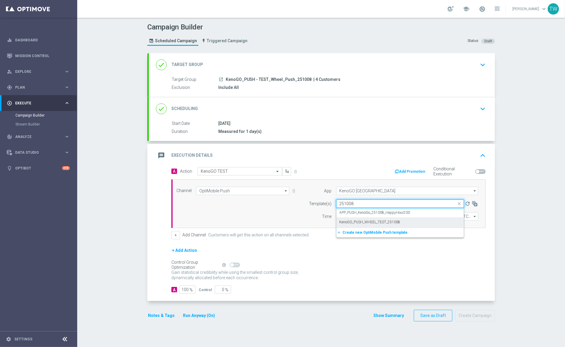
click at [417, 222] on div "KenoGO_PUSH_WHEEL_TEST_251008" at bounding box center [399, 222] width 121 height 10
type input "251008"
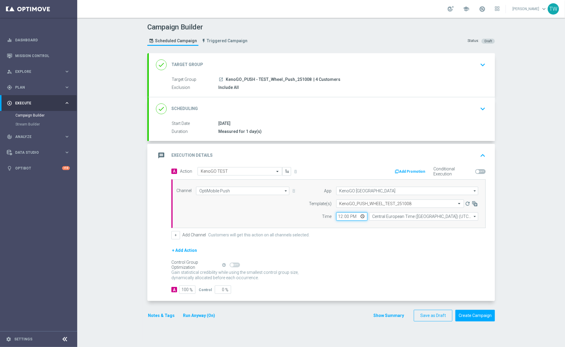
click at [341, 216] on input "12:00" at bounding box center [351, 216] width 31 height 8
click at [349, 216] on input "23:50" at bounding box center [351, 216] width 31 height 8
type input "23:05"
click at [409, 217] on input "Central European Time ([GEOGRAPHIC_DATA]) (UTC +02:00)" at bounding box center [423, 216] width 109 height 8
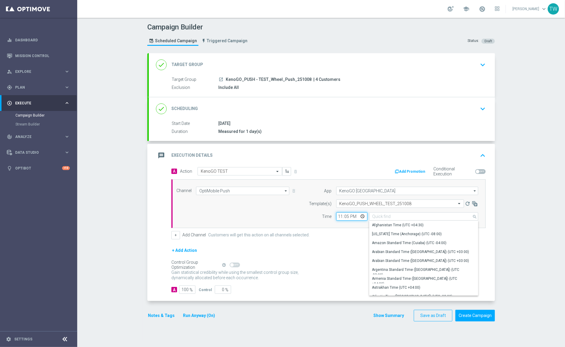
click at [345, 215] on input "23:05" at bounding box center [351, 216] width 31 height 8
type input "Central European Time ([GEOGRAPHIC_DATA]) (UTC +02:00)"
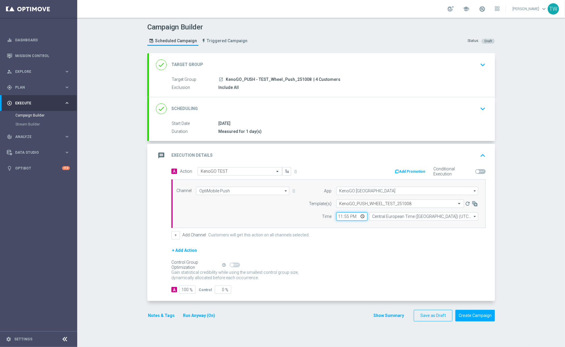
type input "11:55"
click at [419, 220] on input "Central European Time ([GEOGRAPHIC_DATA]) (UTC +02:00)" at bounding box center [423, 216] width 109 height 8
click at [413, 227] on div "Eastern Australia Time ([GEOGRAPHIC_DATA]) (UTC +11:00)" at bounding box center [420, 224] width 97 height 5
type input "Eastern Australia Time ([GEOGRAPHIC_DATA]) (UTC +11:00)"
click at [394, 248] on div "+ Add Action" at bounding box center [328, 253] width 314 height 15
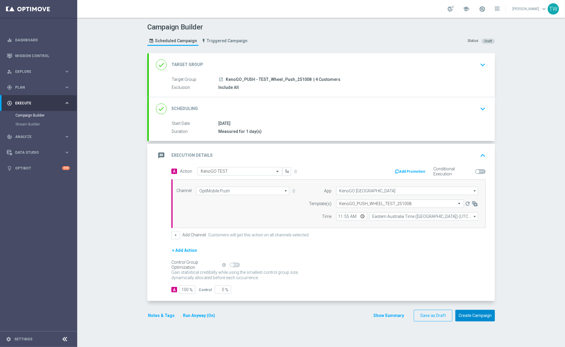
click at [476, 316] on button "Create Campaign" at bounding box center [474, 315] width 39 height 12
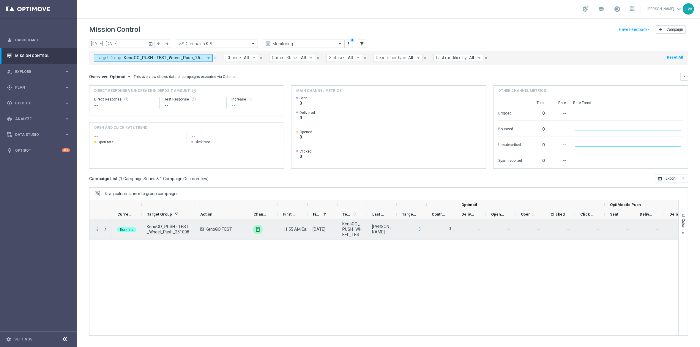
click at [95, 231] on icon "more_vert" at bounding box center [96, 228] width 5 height 5
click at [125, 293] on div "Delete" at bounding box center [136, 294] width 55 height 4
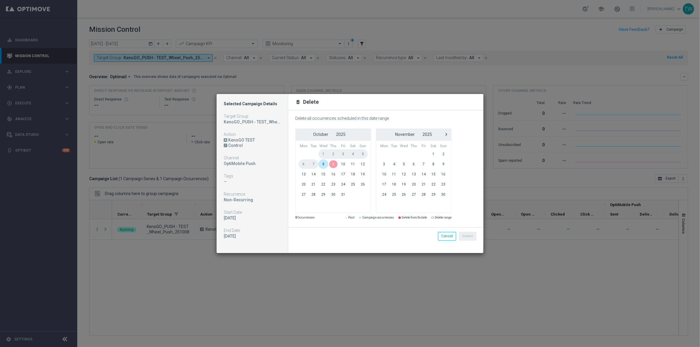
click at [328, 164] on span "9" at bounding box center [333, 164] width 10 height 10
click at [326, 165] on span "8" at bounding box center [323, 164] width 10 height 10
click at [464, 233] on button "Delete" at bounding box center [467, 236] width 17 height 8
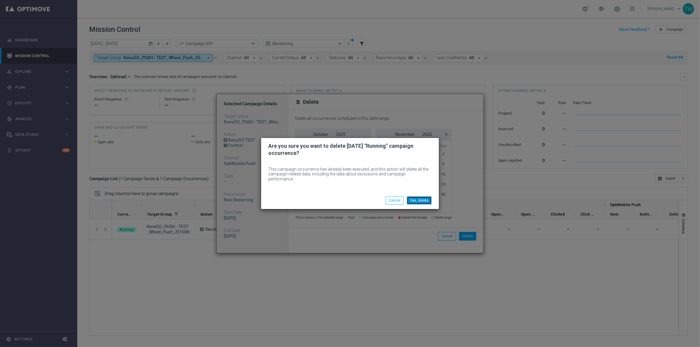
click at [421, 196] on button "Yes, delete" at bounding box center [419, 200] width 25 height 8
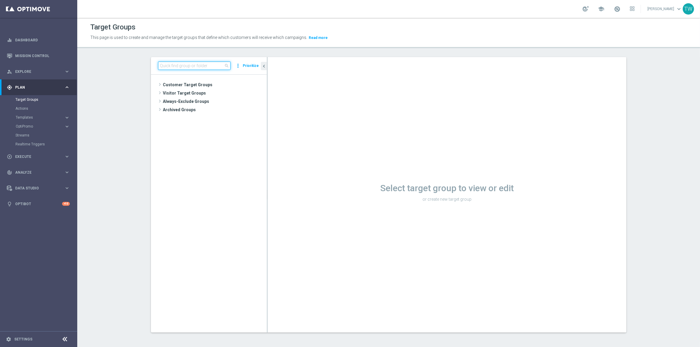
click at [190, 63] on input at bounding box center [194, 65] width 72 height 8
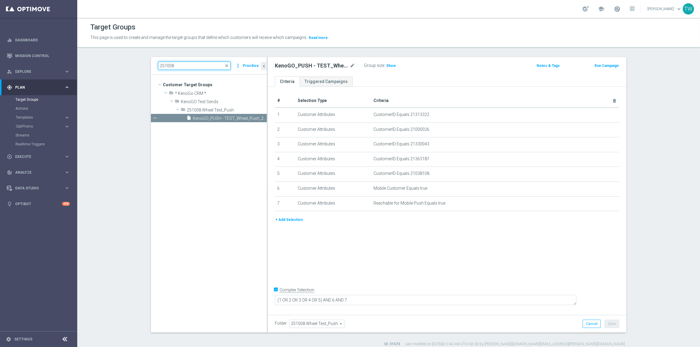
scroll to position [5, 0]
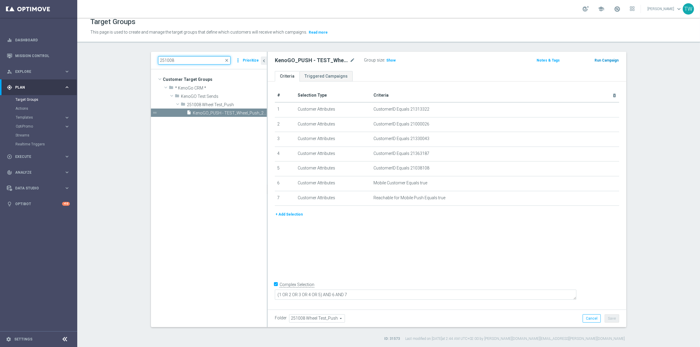
type input "251008"
click at [606, 59] on button "Run Campaign" at bounding box center [606, 60] width 25 height 7
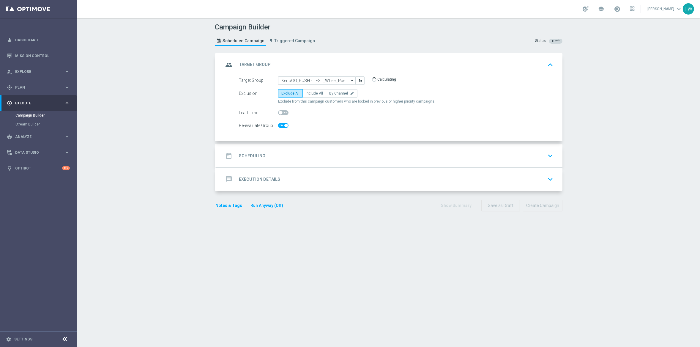
checkbox input "true"
click at [316, 92] on span "Include All" at bounding box center [314, 93] width 17 height 4
click at [309, 92] on input "Include All" at bounding box center [308, 94] width 4 height 4
radio input "true"
drag, startPoint x: 322, startPoint y: 159, endPoint x: 305, endPoint y: 146, distance: 21.0
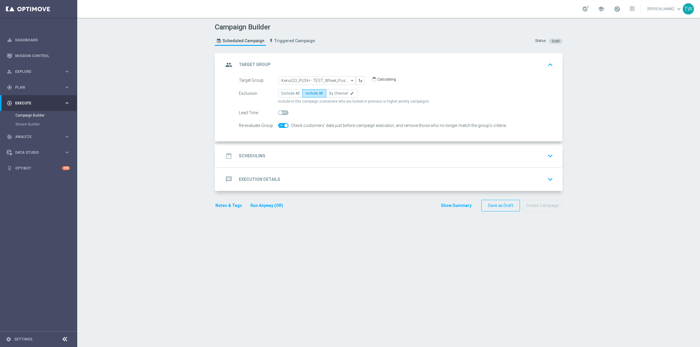
click at [320, 156] on div "date_range Scheduling keyboard_arrow_down" at bounding box center [389, 155] width 332 height 11
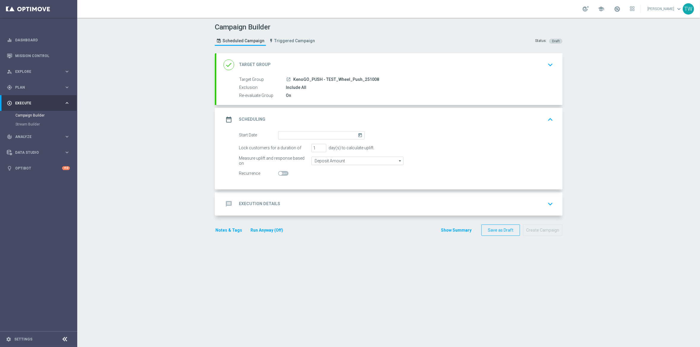
click at [303, 64] on div "done Target Group keyboard_arrow_down" at bounding box center [389, 64] width 332 height 11
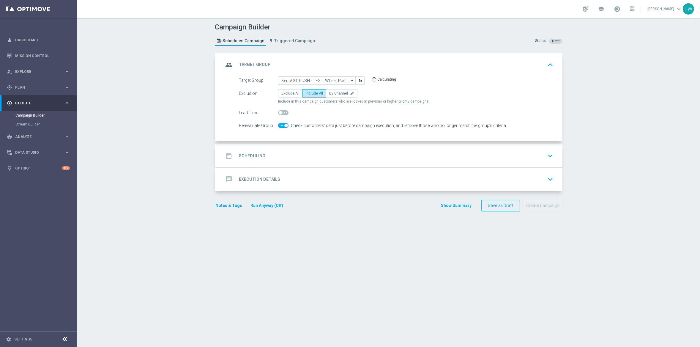
click at [285, 127] on span at bounding box center [283, 125] width 10 height 5
click at [285, 127] on input "checkbox" at bounding box center [283, 125] width 10 height 5
checkbox input "false"
click at [320, 175] on div "message Execution Details keyboard_arrow_down" at bounding box center [389, 178] width 332 height 11
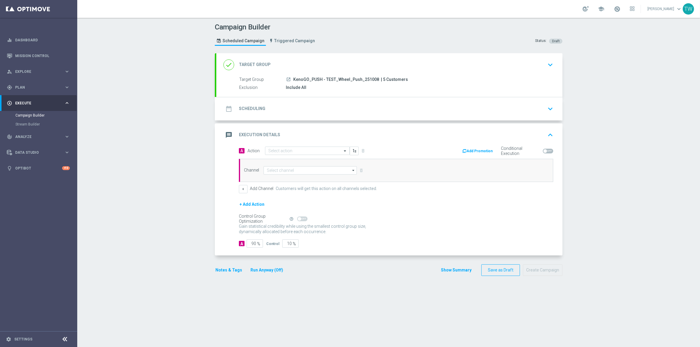
click at [312, 114] on div "date_range Scheduling keyboard_arrow_down Start Date today Lock customers for a…" at bounding box center [389, 108] width 346 height 23
click at [329, 103] on div "date_range Scheduling keyboard_arrow_down" at bounding box center [389, 108] width 332 height 11
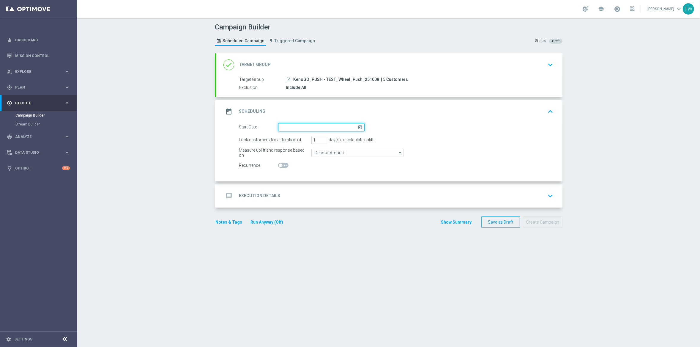
click at [315, 128] on input at bounding box center [321, 127] width 86 height 8
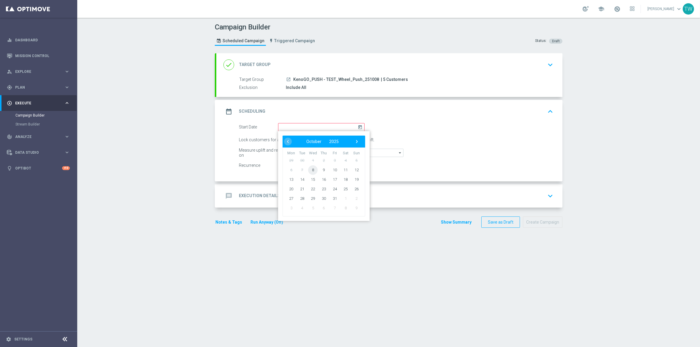
click at [313, 170] on span "8" at bounding box center [313, 170] width 10 height 10
type input "08 Oct 2025"
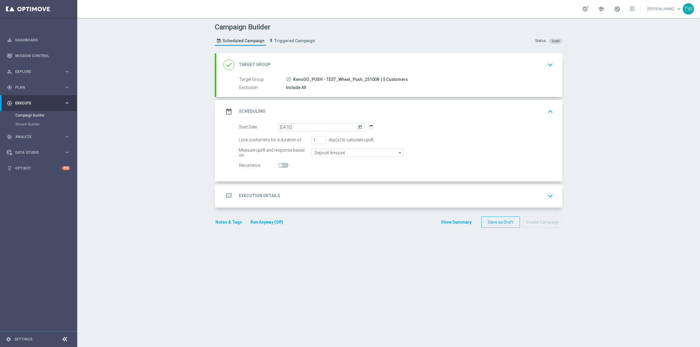
click at [330, 191] on div "message Execution Details keyboard_arrow_down" at bounding box center [389, 195] width 332 height 11
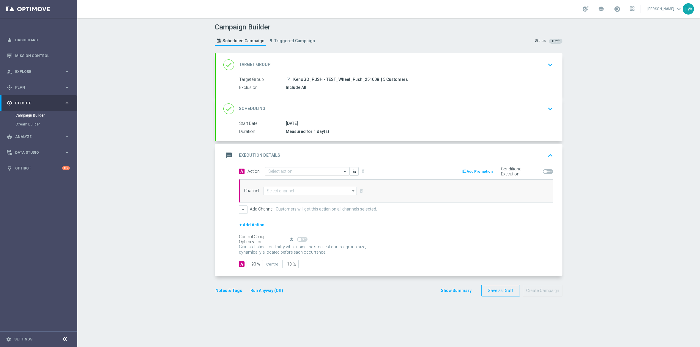
click at [295, 169] on input "text" at bounding box center [301, 171] width 66 height 5
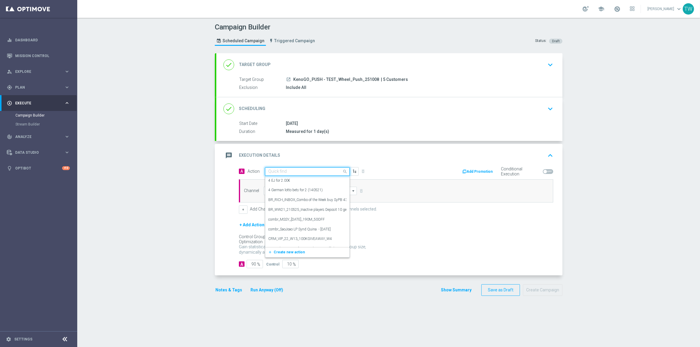
click at [295, 169] on input "text" at bounding box center [301, 171] width 66 height 5
type input "kenogo tes"
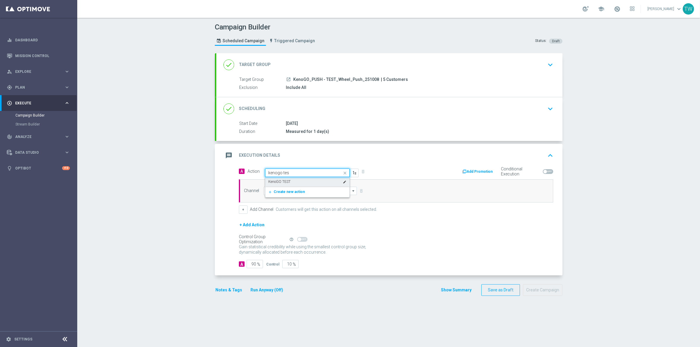
click at [292, 181] on div "KenoGO TEST edit" at bounding box center [307, 182] width 78 height 10
click at [292, 190] on input at bounding box center [309, 190] width 93 height 8
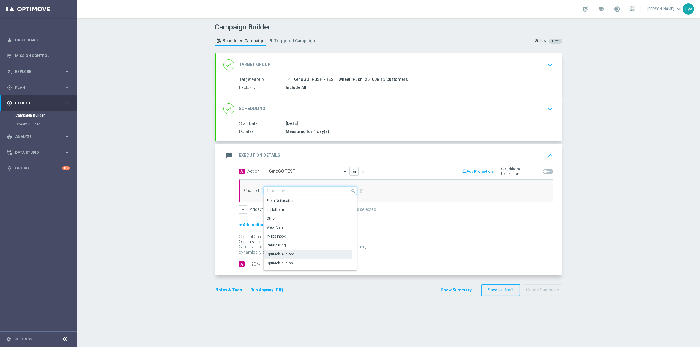
scroll to position [138, 0]
click at [307, 254] on div "OptiMobile Push" at bounding box center [307, 257] width 88 height 8
type input "OptiMobile Push"
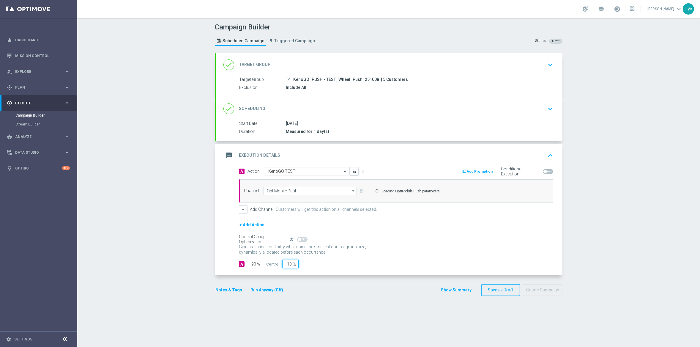
drag, startPoint x: 285, startPoint y: 266, endPoint x: 291, endPoint y: 265, distance: 6.0
click at [291, 265] on form "A Action Select action KenoGO TEST delete_forever Add Promotion Conditional Exe…" at bounding box center [396, 217] width 314 height 101
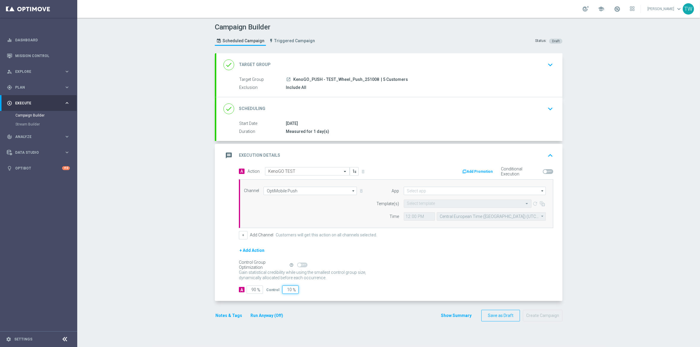
type input "0"
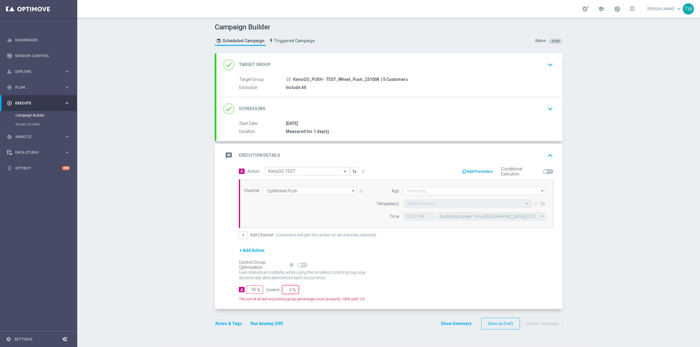
type input "100"
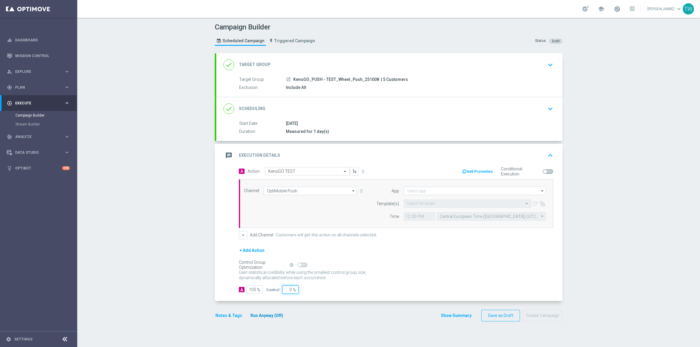
type input "0"
click at [267, 315] on button "Run Anyway (Off)" at bounding box center [267, 315] width 34 height 7
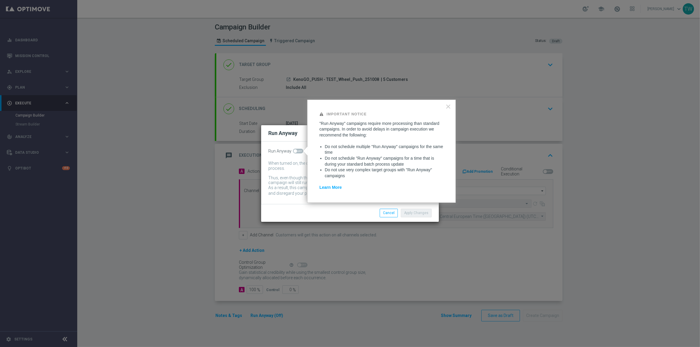
click at [299, 151] on span at bounding box center [298, 150] width 10 height 5
click at [299, 151] on input "checkbox" at bounding box center [298, 150] width 10 height 5
checkbox input "true"
click at [414, 215] on button "Apply Changes" at bounding box center [416, 212] width 31 height 8
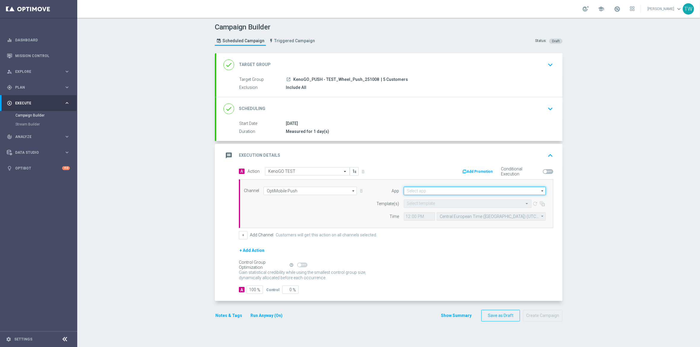
click at [482, 189] on input at bounding box center [475, 190] width 142 height 8
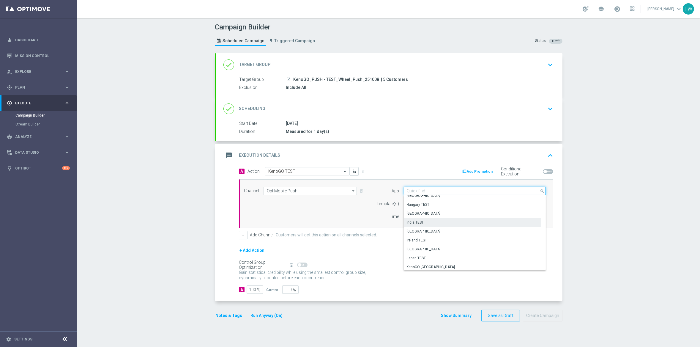
scroll to position [104, 0]
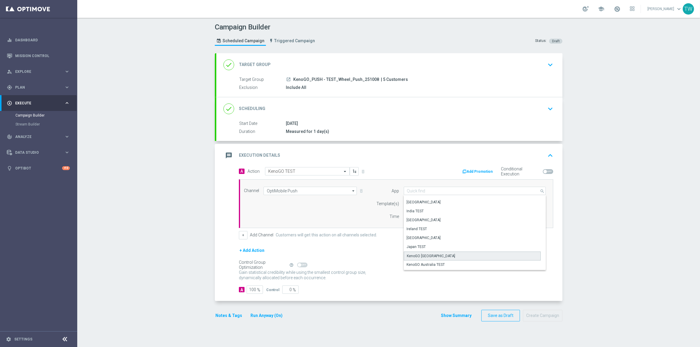
drag, startPoint x: 452, startPoint y: 254, endPoint x: 451, endPoint y: 248, distance: 5.9
click at [452, 254] on div "KenoGO Australia" at bounding box center [472, 255] width 137 height 9
type input "KenoGO Australia"
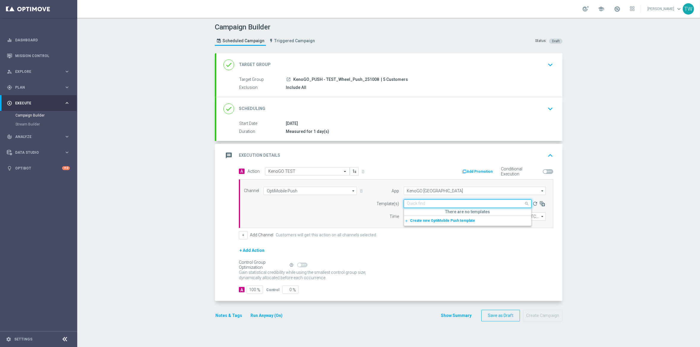
click at [443, 205] on input "text" at bounding box center [461, 203] width 109 height 5
click at [496, 225] on div "KenoGO_PUSH_WHEEL_#2TEST_251008" at bounding box center [467, 222] width 121 height 10
type input "251008"
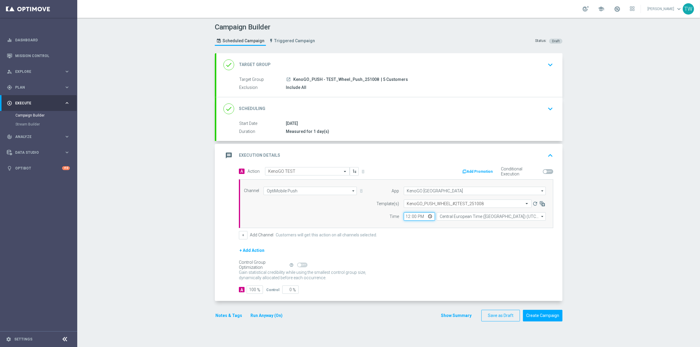
click at [408, 216] on input "12:00" at bounding box center [419, 216] width 31 height 8
type input "12:05"
click at [453, 217] on input "Central European Time (Budapest) (UTC +02:00)" at bounding box center [491, 216] width 109 height 8
click at [456, 226] on div "Eastern Australia Time (Sydney) (UTC +11:00)" at bounding box center [487, 224] width 97 height 5
type input "Eastern Australia Time (Sydney) (UTC +11:00)"
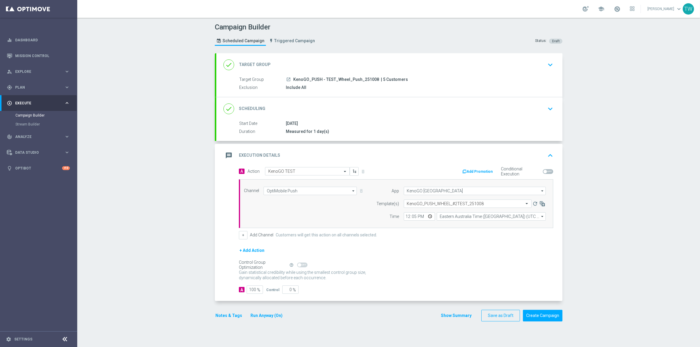
click at [470, 242] on form "A Action Select action KenoGO TEST delete_forever Add Promotion Conditional Exe…" at bounding box center [396, 230] width 314 height 127
click at [544, 314] on button "Create Campaign" at bounding box center [542, 315] width 39 height 12
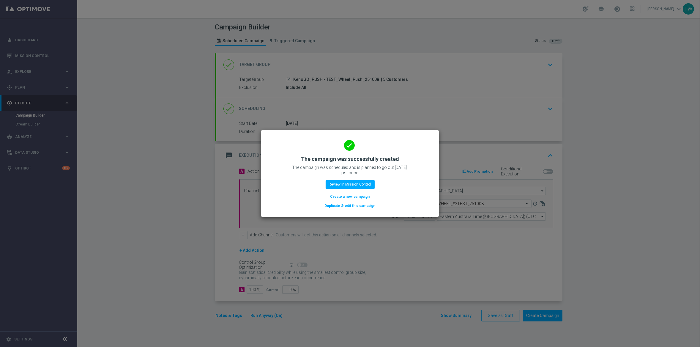
click at [359, 207] on button "Duplicate & edit this campaign" at bounding box center [350, 205] width 52 height 7
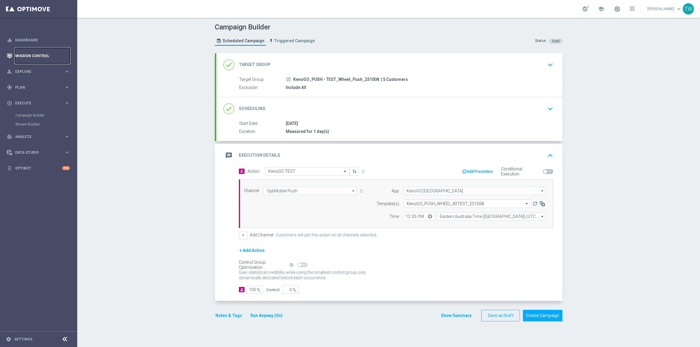
click at [39, 55] on link "Mission Control" at bounding box center [42, 56] width 55 height 16
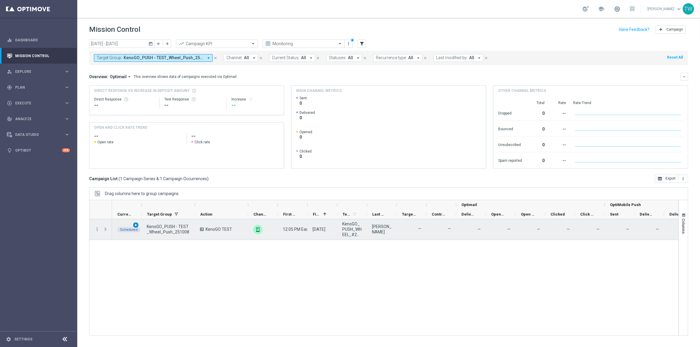
click at [136, 226] on span "play_arrow" at bounding box center [136, 225] width 4 height 4
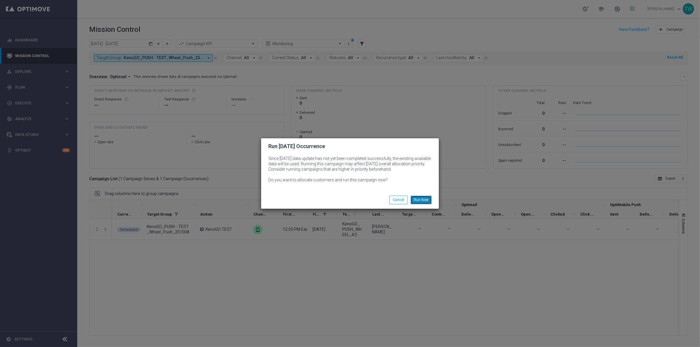
click at [431, 197] on button "Run Now" at bounding box center [420, 199] width 21 height 8
